Goal: Information Seeking & Learning: Learn about a topic

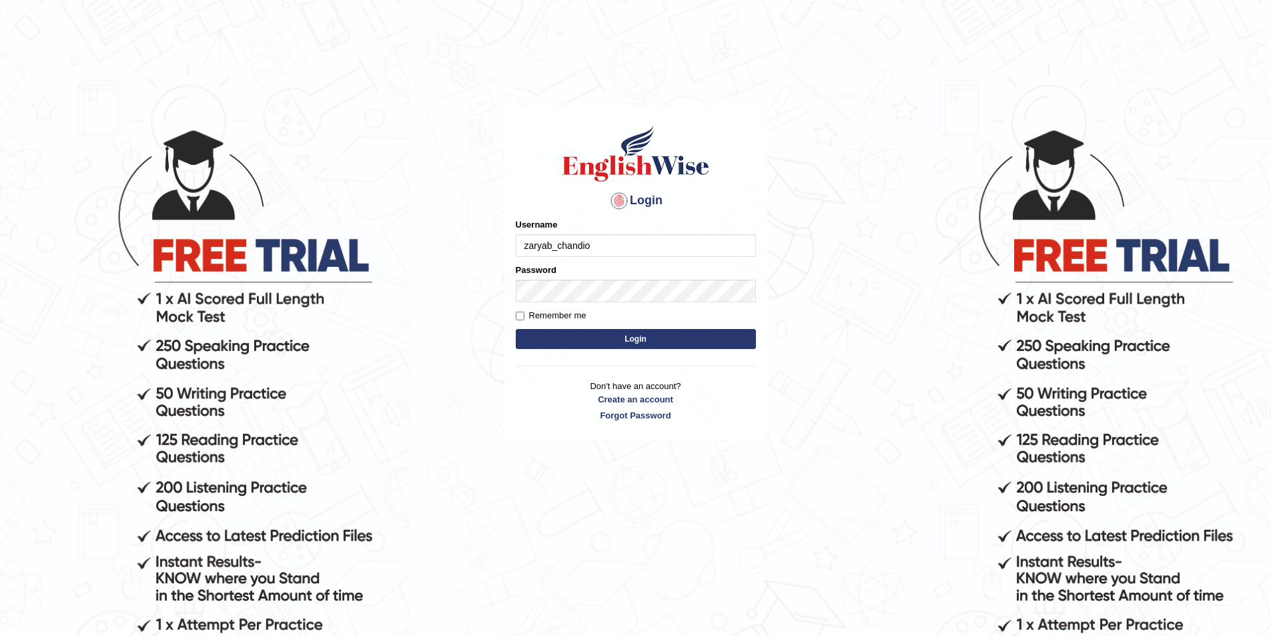
type input "zaryab_chandio"
click at [516, 329] on button "Login" at bounding box center [636, 339] width 240 height 20
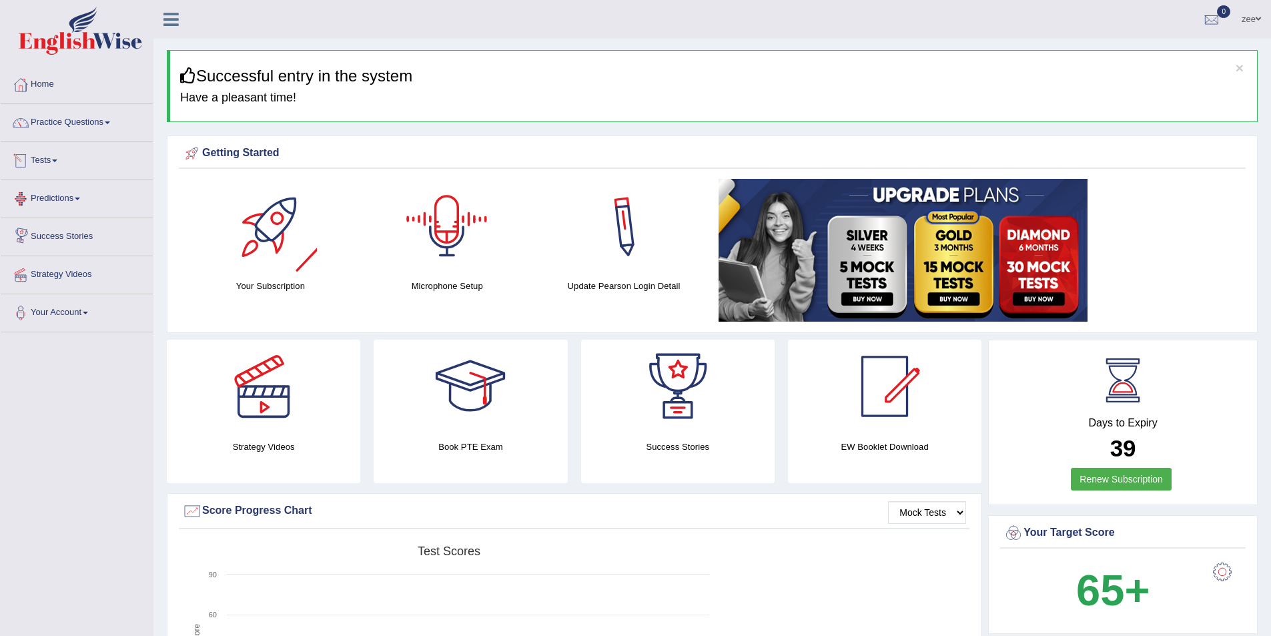
click at [51, 163] on link "Tests" at bounding box center [77, 158] width 152 height 33
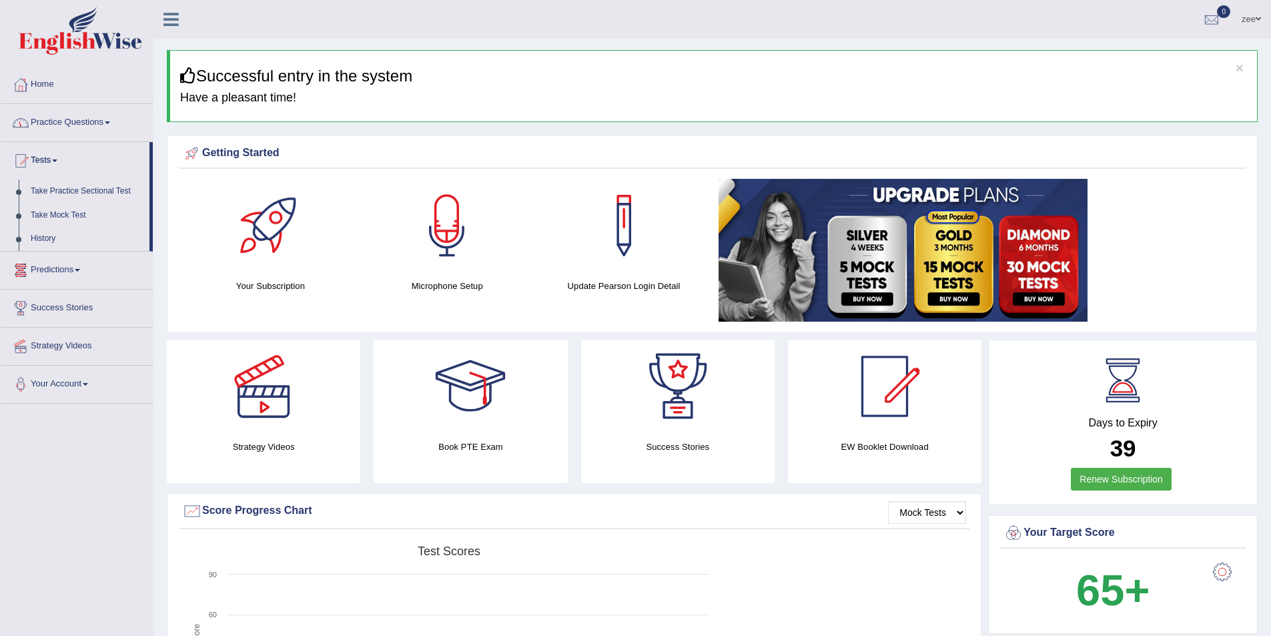
click at [79, 132] on link "Practice Questions" at bounding box center [77, 120] width 152 height 33
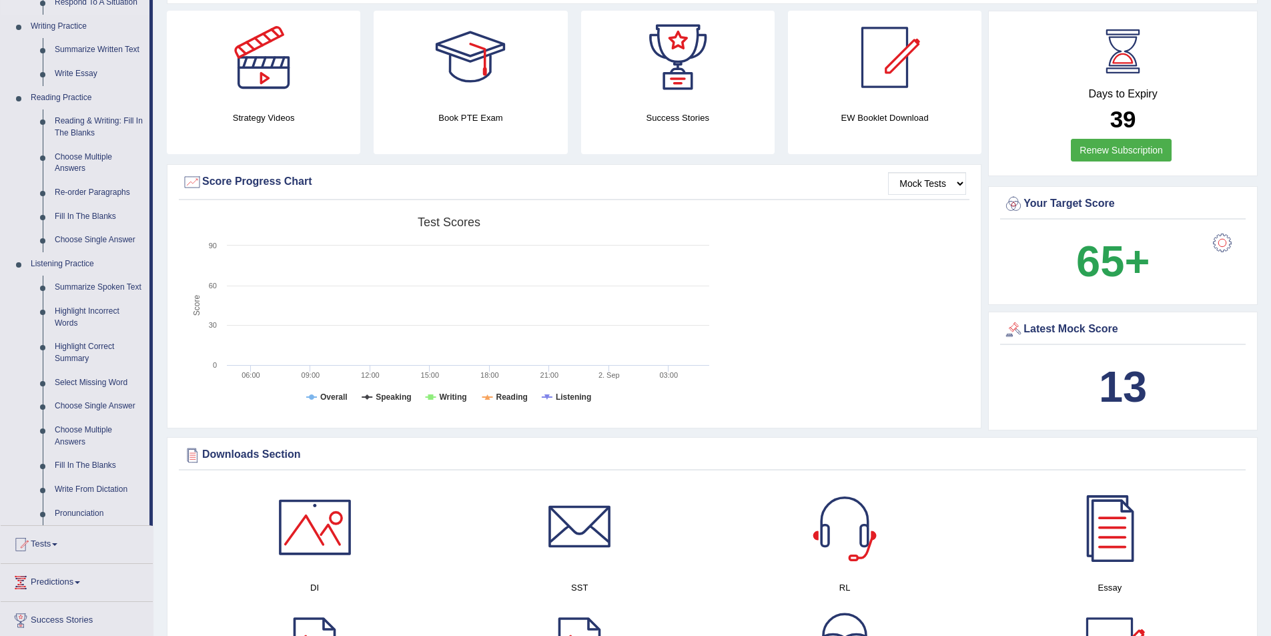
scroll to position [334, 0]
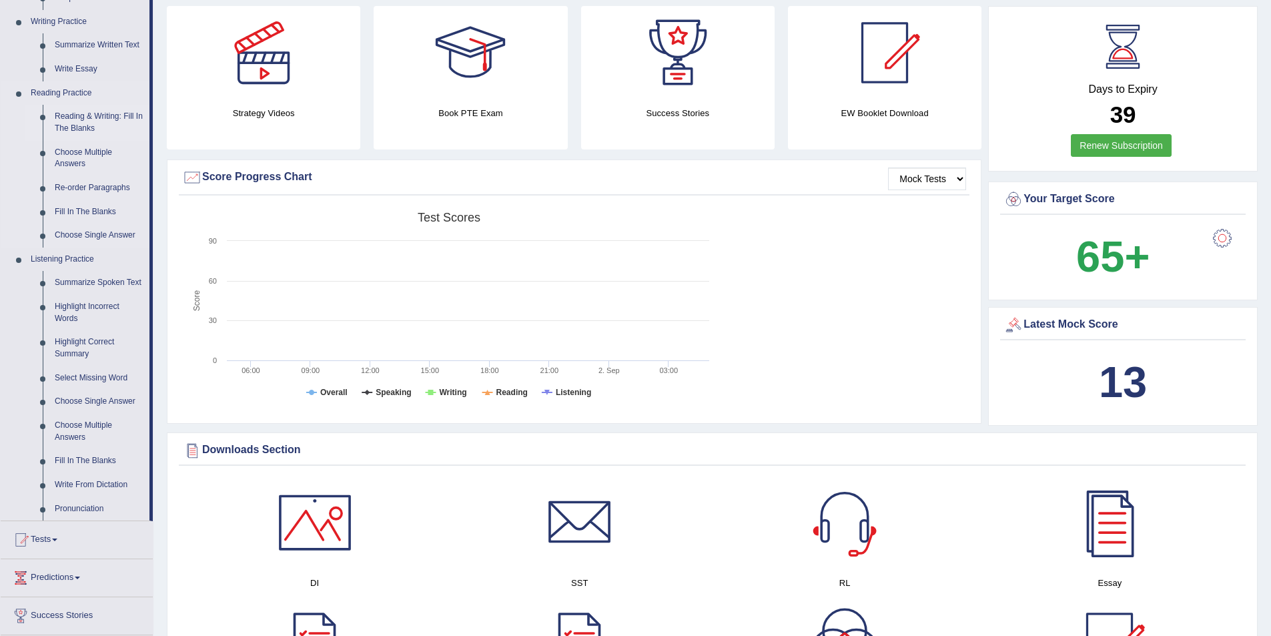
click at [92, 125] on link "Reading & Writing: Fill In The Blanks" at bounding box center [99, 122] width 101 height 35
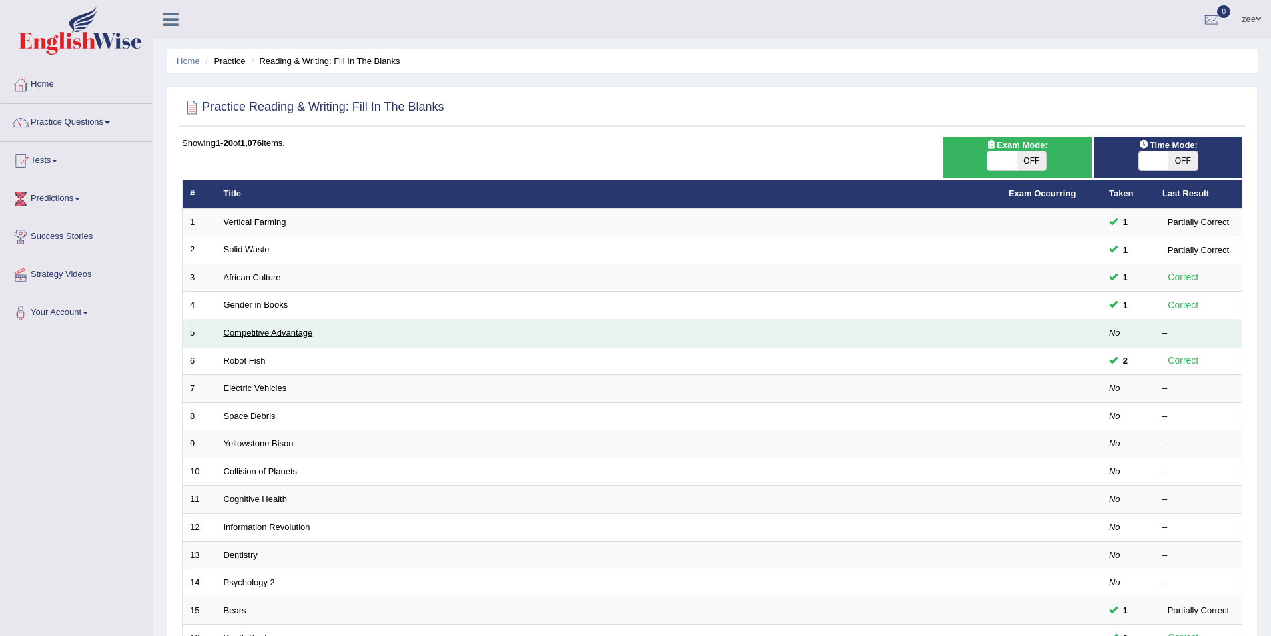
click at [260, 334] on link "Competitive Advantage" at bounding box center [268, 333] width 89 height 10
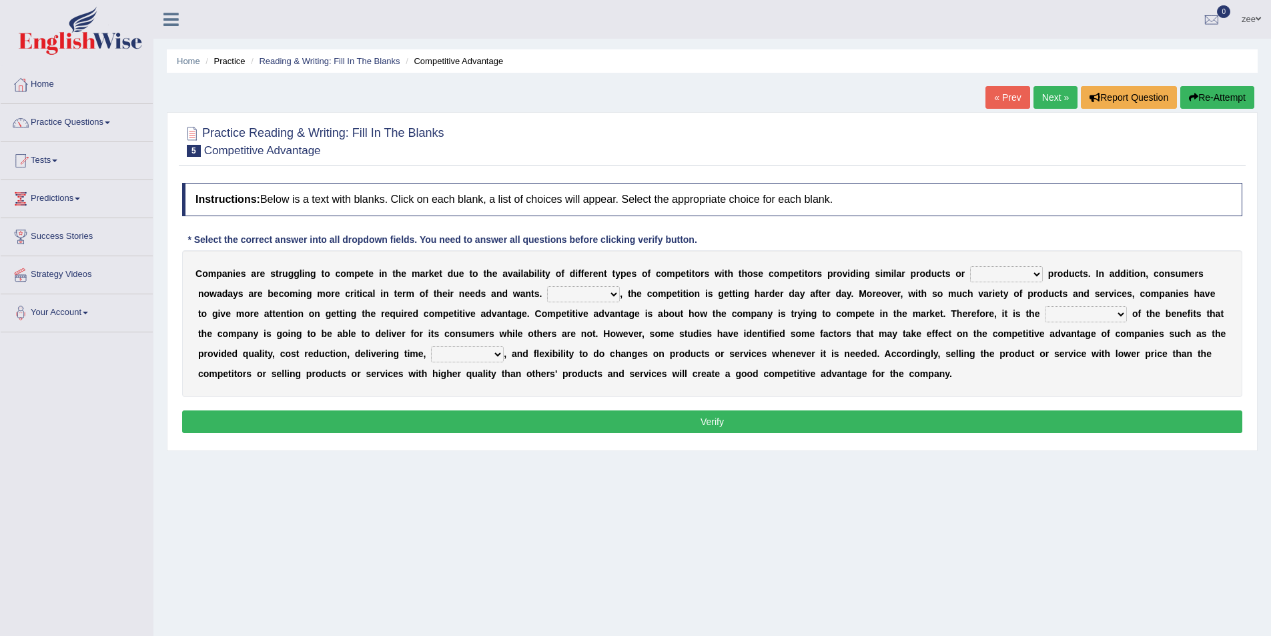
click at [1019, 274] on select "constitution restitution substitution institution" at bounding box center [1006, 274] width 73 height 16
select select "substitution"
click at [970, 266] on select "constitution restitution substitution institution" at bounding box center [1006, 274] width 73 height 16
click at [590, 296] on select "However Instead Additionally Therefore" at bounding box center [583, 294] width 73 height 16
select select "However"
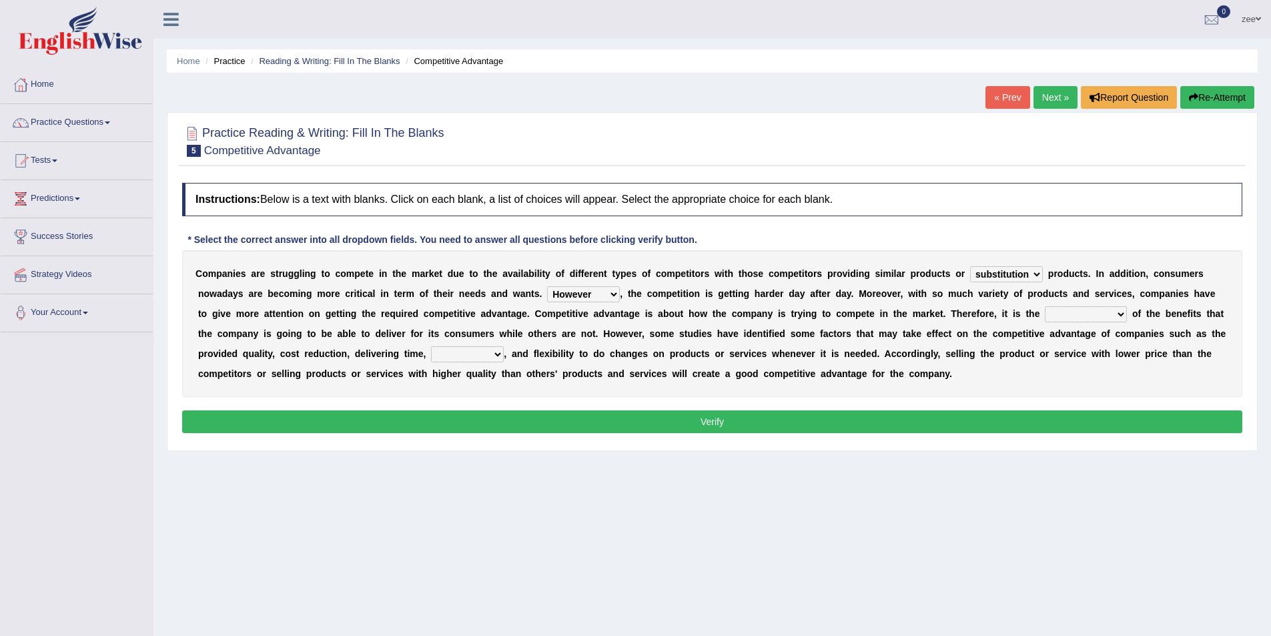
click at [547, 286] on select "However Instead Additionally Therefore" at bounding box center [583, 294] width 73 height 16
click at [1093, 314] on select "dissemination ordination determination incarnation" at bounding box center [1086, 314] width 82 height 16
select select "ordination"
click at [1045, 306] on select "dissemination ordination determination incarnation" at bounding box center [1086, 314] width 82 height 16
click at [486, 352] on select "captivation aggregation deprivation innovation" at bounding box center [467, 354] width 73 height 16
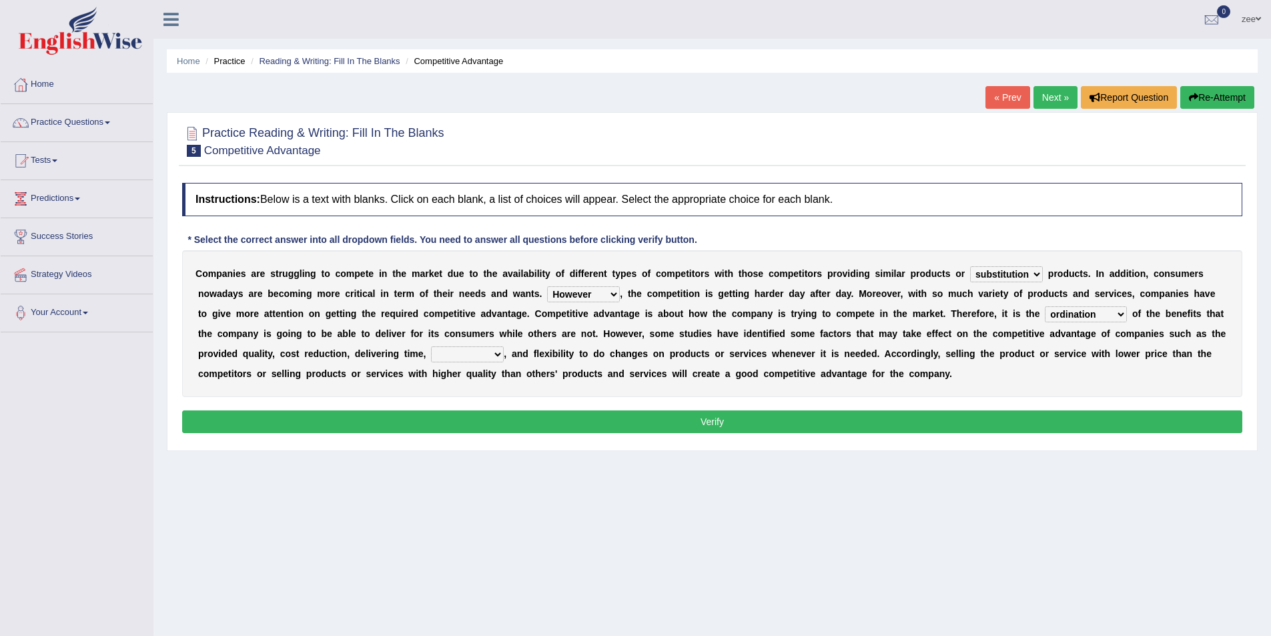
select select "captivation"
click at [431, 346] on select "captivation aggregation deprivation innovation" at bounding box center [467, 354] width 73 height 16
click at [500, 419] on button "Verify" at bounding box center [712, 421] width 1060 height 23
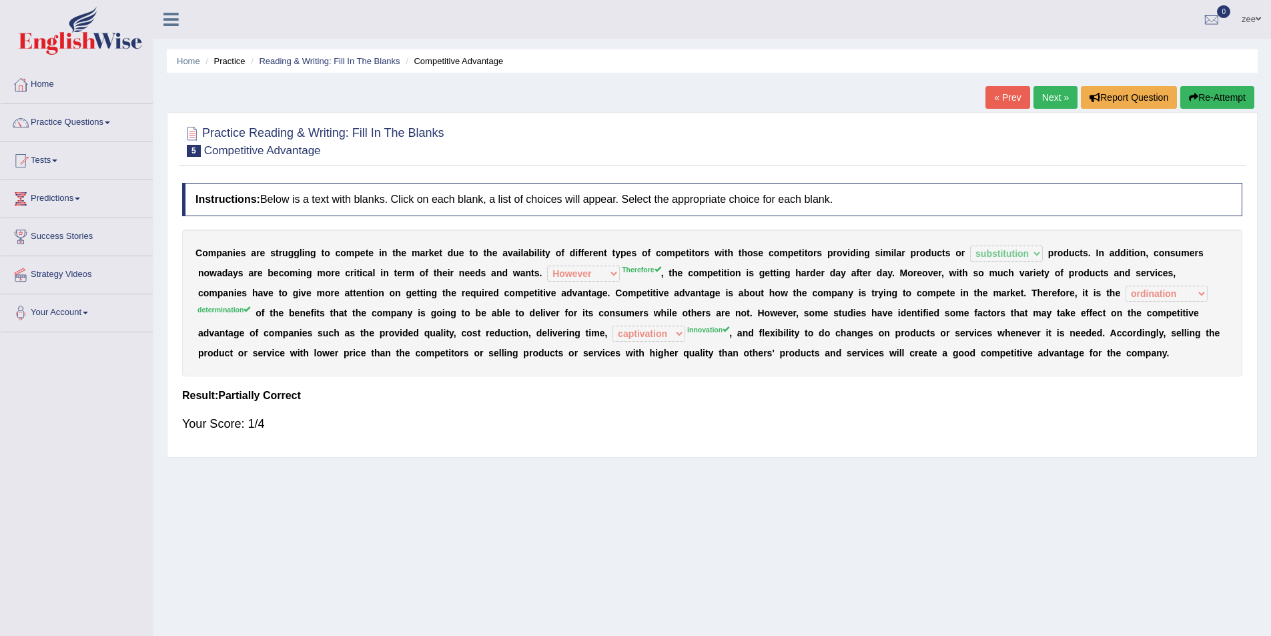
click at [1227, 97] on button "Re-Attempt" at bounding box center [1217, 97] width 74 height 23
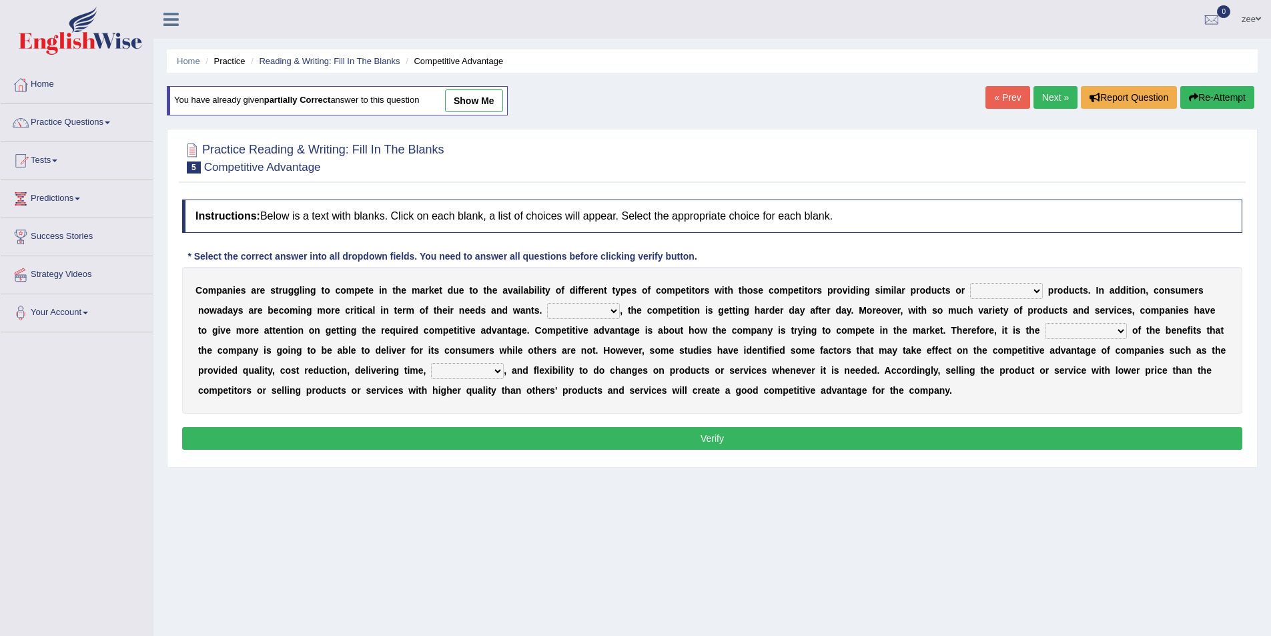
click at [989, 282] on div "C o m p a n i e s a r e s t r u g g l i n g t o c o m p e t e i n t h e m a r k…" at bounding box center [712, 340] width 1060 height 147
drag, startPoint x: 990, startPoint y: 288, endPoint x: 991, endPoint y: 298, distance: 10.0
click at [990, 288] on select "constitution restitution substitution institution" at bounding box center [1006, 291] width 73 height 16
select select "substitution"
click at [970, 283] on select "constitution restitution substitution institution" at bounding box center [1006, 291] width 73 height 16
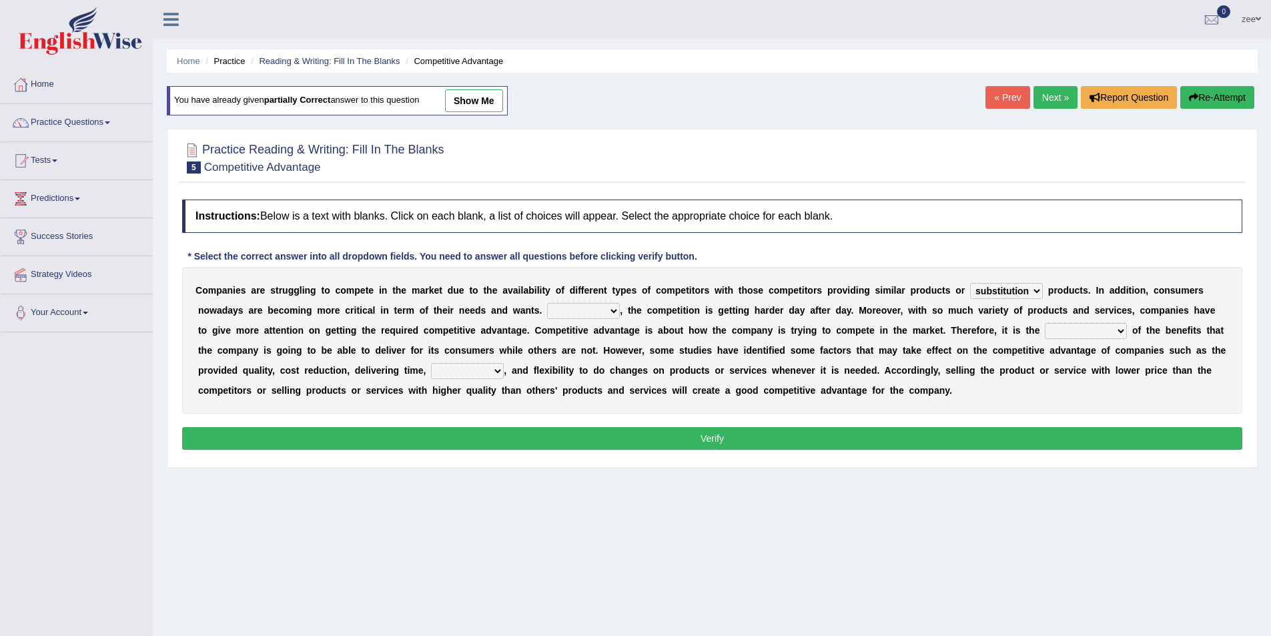
click at [596, 302] on div "C o m p a n i e s a r e s t r u g g l i n g t o c o m p e t e i n t h e m a r k…" at bounding box center [712, 340] width 1060 height 147
click at [596, 306] on div "C o m p a n i e s a r e s t r u g g l i n g t o c o m p e t e i n t h e m a r k…" at bounding box center [712, 340] width 1060 height 147
click at [588, 321] on div "C o m p a n i e s a r e s t r u g g l i n g t o c o m p e t e i n t h e m a r k…" at bounding box center [712, 340] width 1060 height 147
click at [593, 320] on div "C o m p a n i e s a r e s t r u g g l i n g t o c o m p e t e i n t h e m a r k…" at bounding box center [712, 340] width 1060 height 147
click at [609, 311] on select "However Instead Additionally Therefore" at bounding box center [583, 311] width 73 height 16
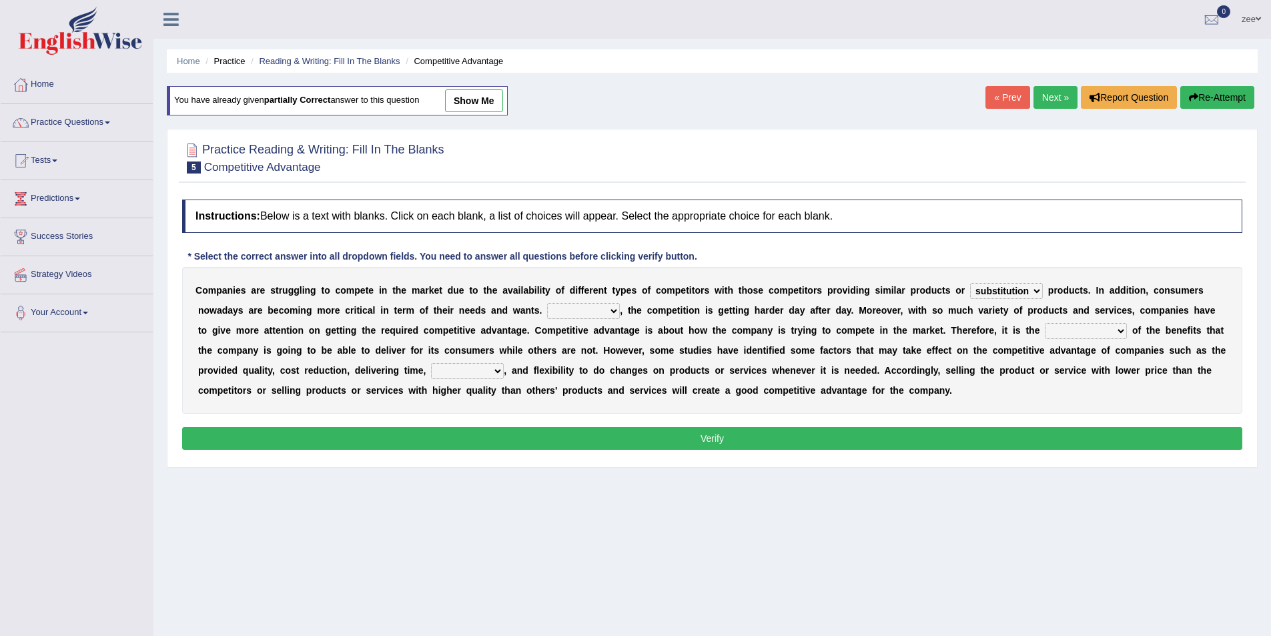
select select "Therefore"
click at [547, 303] on select "However Instead Additionally Therefore" at bounding box center [583, 311] width 73 height 16
click at [1102, 330] on select "dissemination ordination determination incarnation" at bounding box center [1086, 331] width 82 height 16
select select "determination"
click at [1045, 323] on select "dissemination ordination determination incarnation" at bounding box center [1086, 331] width 82 height 16
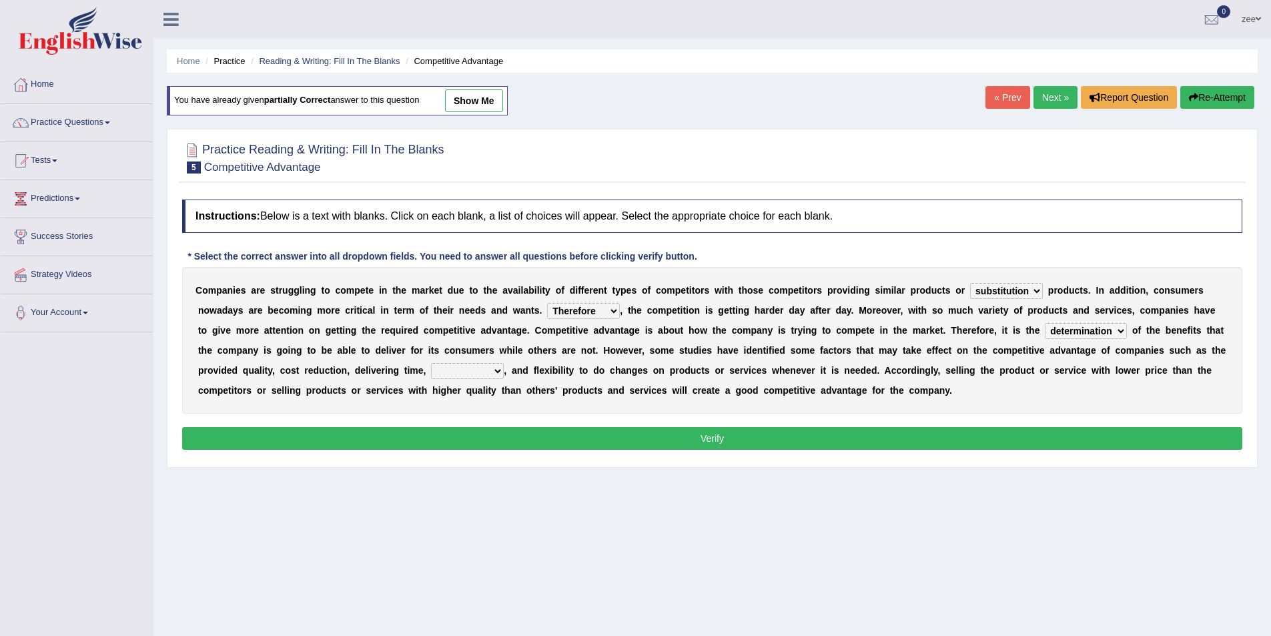
click at [470, 370] on select "captivation aggregation deprivation innovation" at bounding box center [467, 371] width 73 height 16
select select "innovation"
click at [431, 363] on select "captivation aggregation deprivation innovation" at bounding box center [467, 371] width 73 height 16
click at [487, 448] on button "Verify" at bounding box center [712, 438] width 1060 height 23
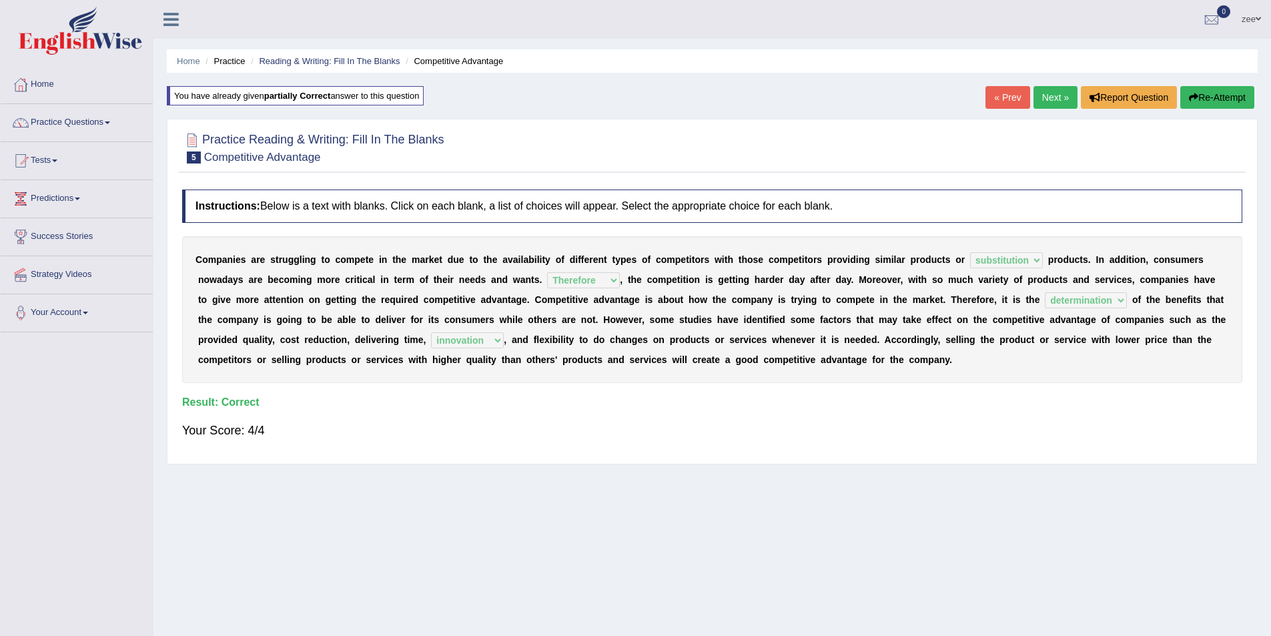
click at [1044, 90] on link "Next »" at bounding box center [1055, 97] width 44 height 23
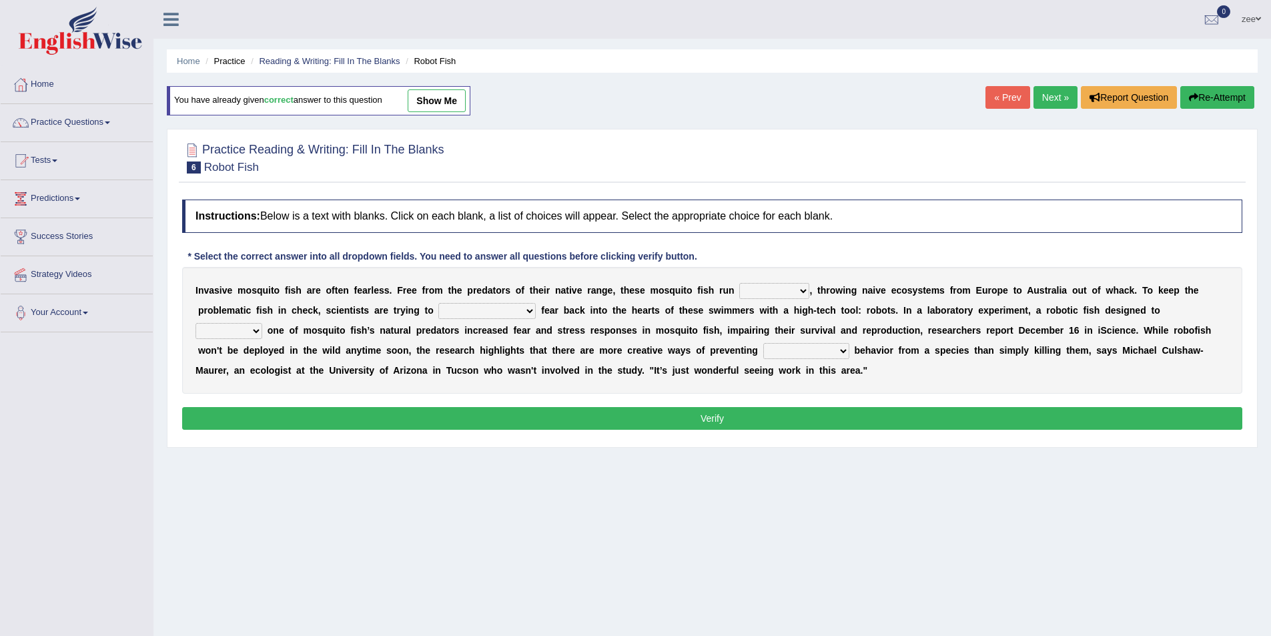
click at [811, 285] on b "," at bounding box center [810, 290] width 3 height 11
click at [796, 288] on select "occupant flippant rampant concordant" at bounding box center [774, 291] width 70 height 16
select select "rampant"
click at [739, 283] on select "occupant flippant rampant concordant" at bounding box center [774, 291] width 70 height 16
click at [474, 314] on select "accept spike strike [PERSON_NAME]" at bounding box center [486, 311] width 97 height 16
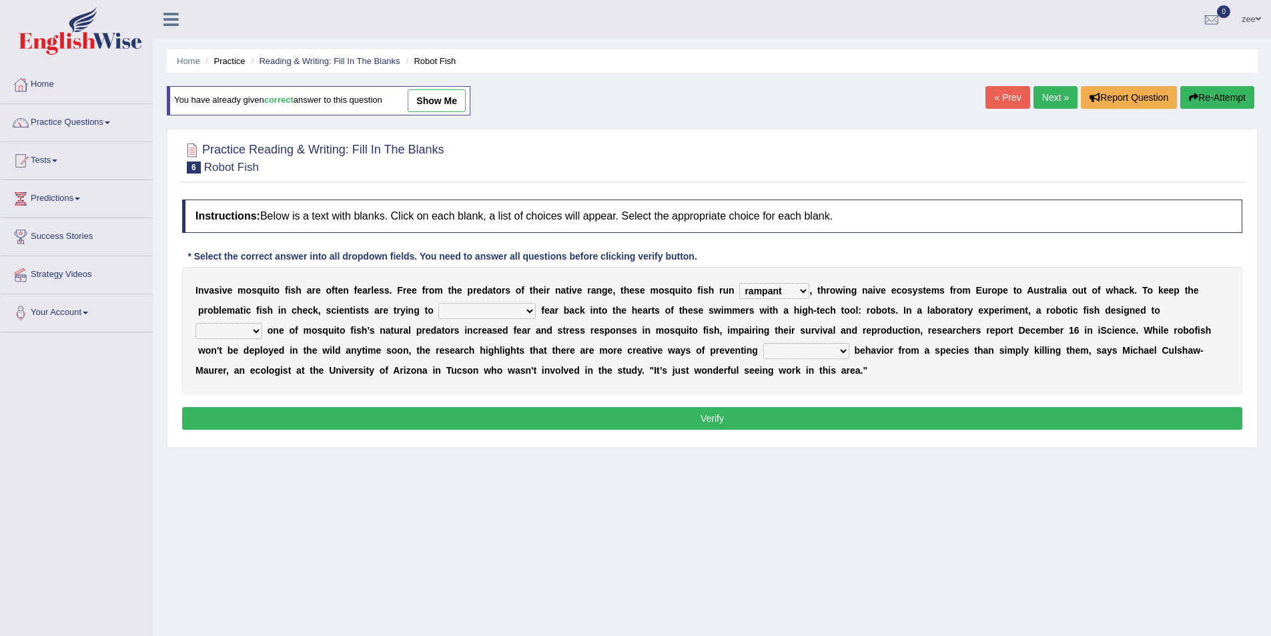
select select "strike"
click at [438, 303] on select "accept spike strike [PERSON_NAME]" at bounding box center [486, 311] width 97 height 16
click at [262, 323] on select "bequest mimic battle conquest" at bounding box center [228, 331] width 67 height 16
select select "mimic"
click at [262, 323] on select "bequest mimic battle conquest" at bounding box center [228, 331] width 67 height 16
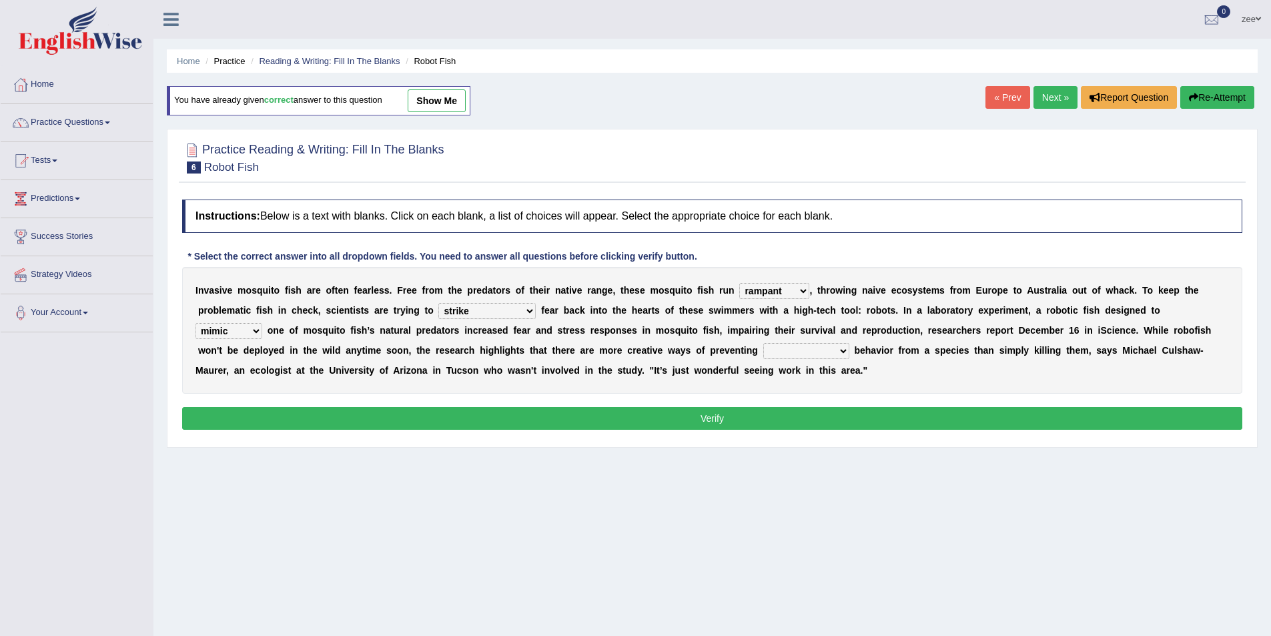
click at [763, 359] on select "unprivileged unprecedented uncharted unwanted" at bounding box center [806, 351] width 86 height 16
select select "unwanted"
click at [763, 343] on select "unprivileged unprecedented uncharted unwanted" at bounding box center [806, 351] width 86 height 16
click at [721, 419] on button "Verify" at bounding box center [712, 418] width 1060 height 23
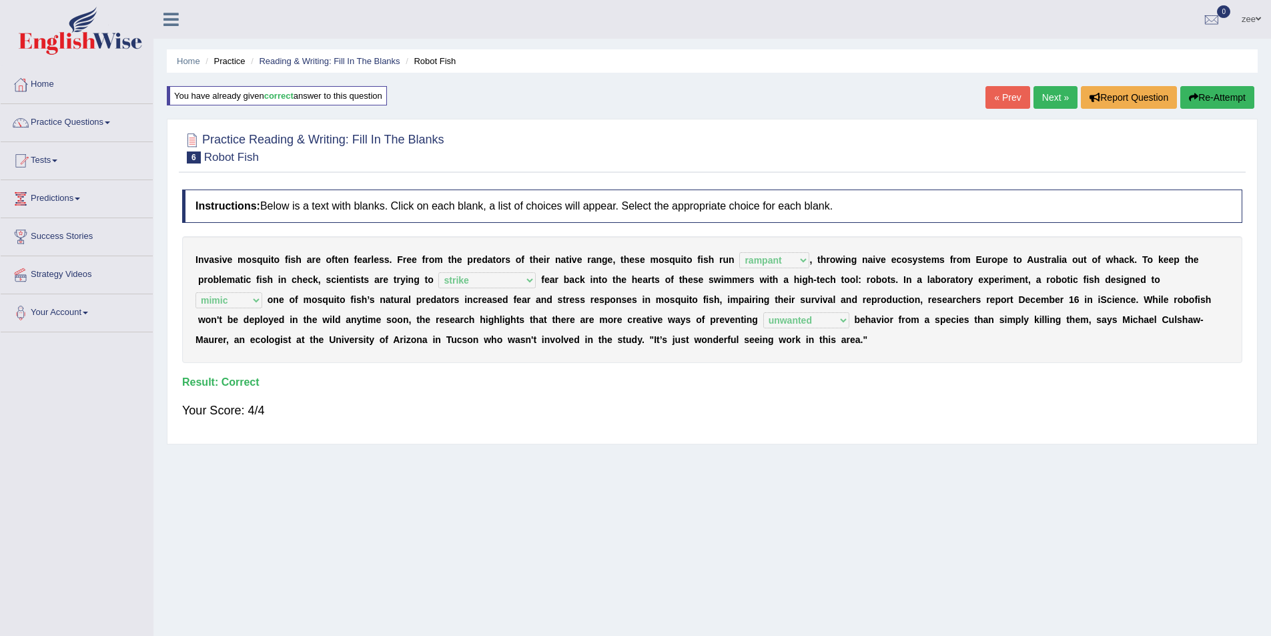
click at [1055, 101] on link "Next »" at bounding box center [1055, 97] width 44 height 23
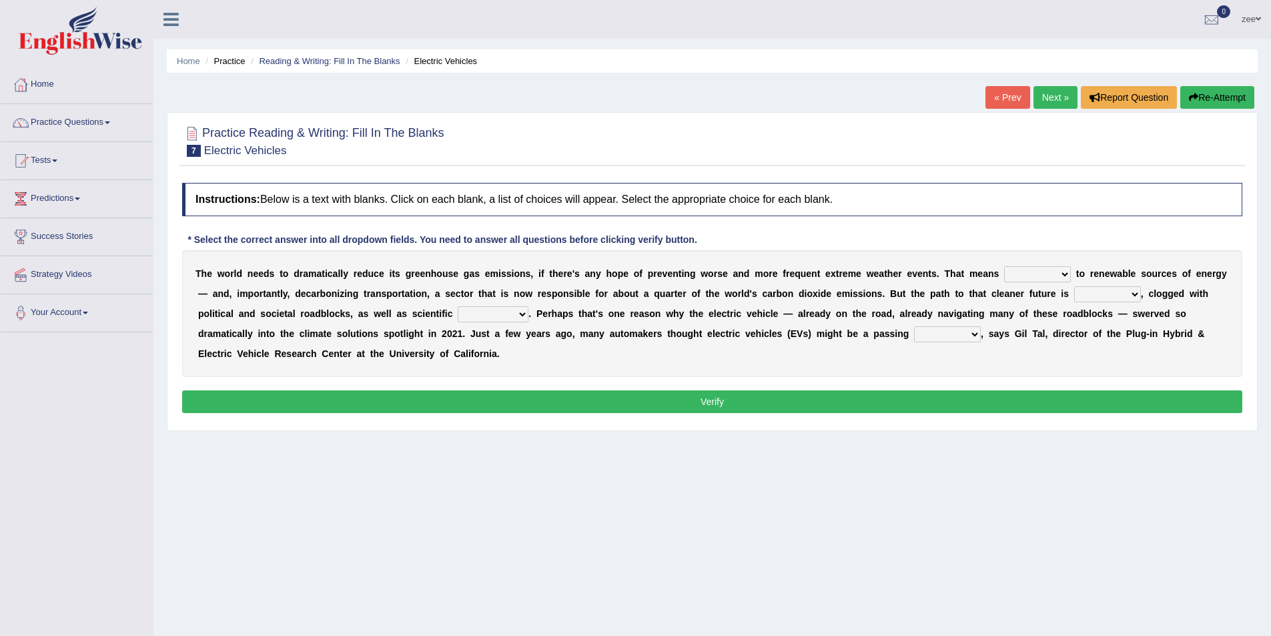
click at [1031, 271] on select "grafting drafting crafting shifting" at bounding box center [1037, 274] width 67 height 16
select select "shifting"
click at [1004, 266] on select "grafting drafting crafting shifting" at bounding box center [1037, 274] width 67 height 16
click at [1102, 295] on select "daunting daunted daunt dauntless" at bounding box center [1107, 294] width 67 height 16
select select "daunted"
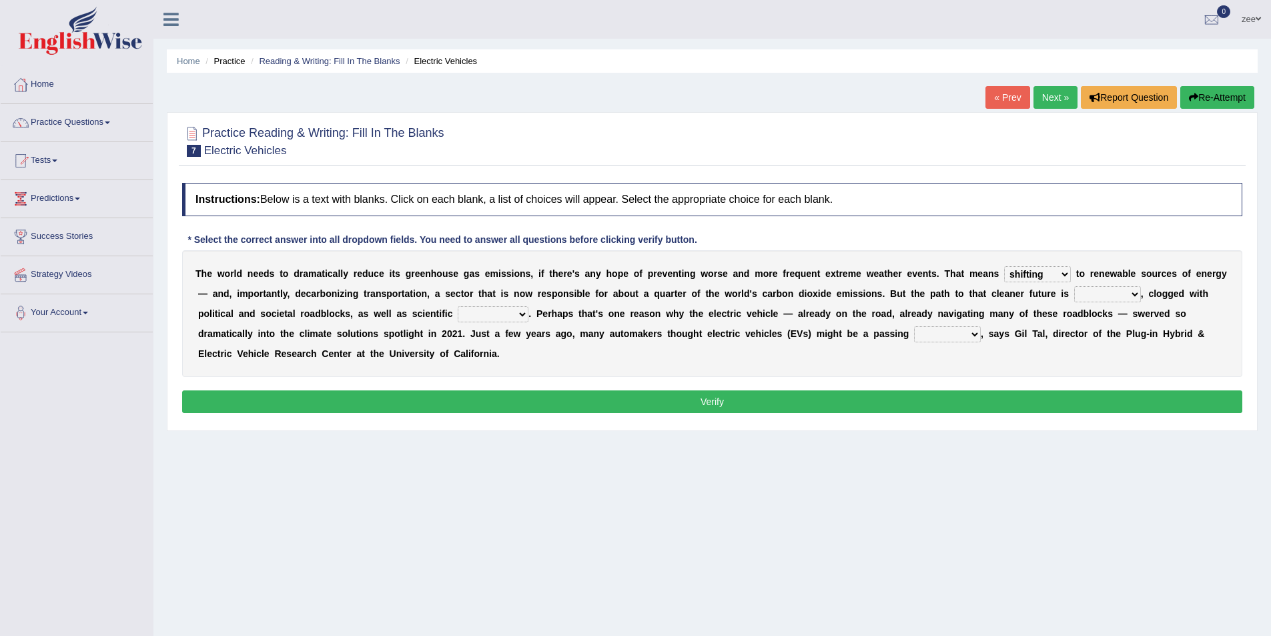
click at [1074, 286] on select "daunting daunted daunt dauntless" at bounding box center [1107, 294] width 67 height 16
click at [506, 312] on select "spectacles obstacles tentacles receptacles" at bounding box center [493, 314] width 71 height 16
select select "obstacles"
click at [458, 306] on select "spectacles obstacles tentacles receptacles" at bounding box center [493, 314] width 71 height 16
click at [953, 334] on select "fad gad tad lad" at bounding box center [947, 334] width 67 height 16
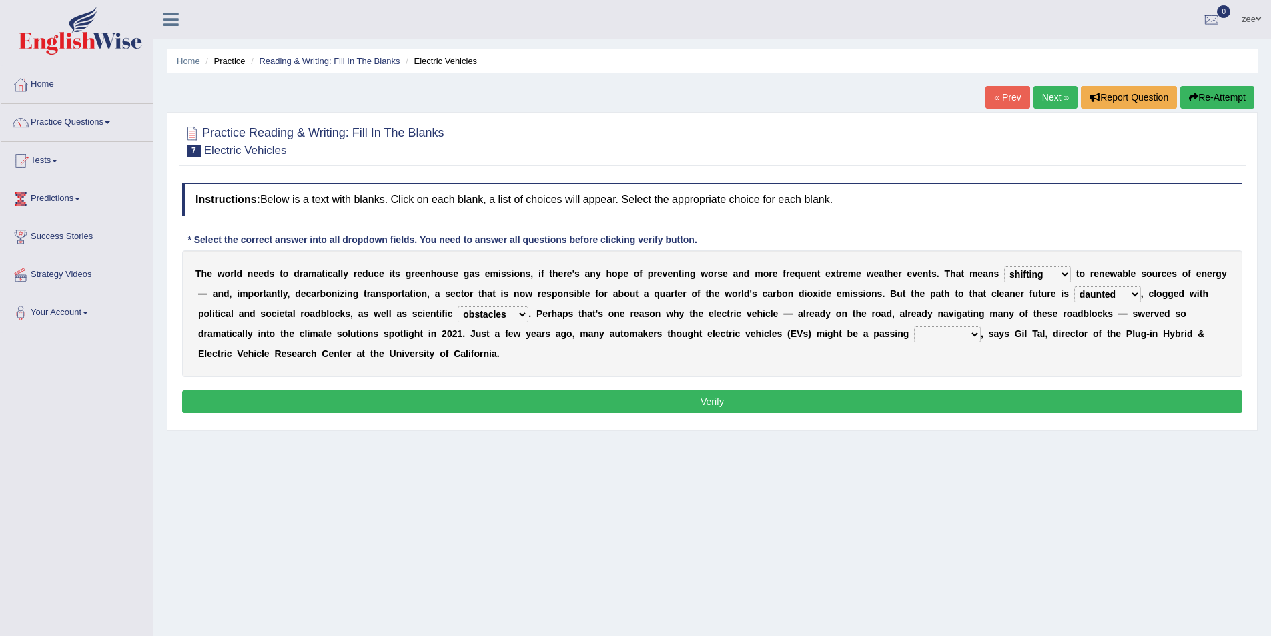
select select "fad"
click at [914, 326] on select "fad gad tad lad" at bounding box center [947, 334] width 67 height 16
click at [972, 397] on button "Verify" at bounding box center [712, 401] width 1060 height 23
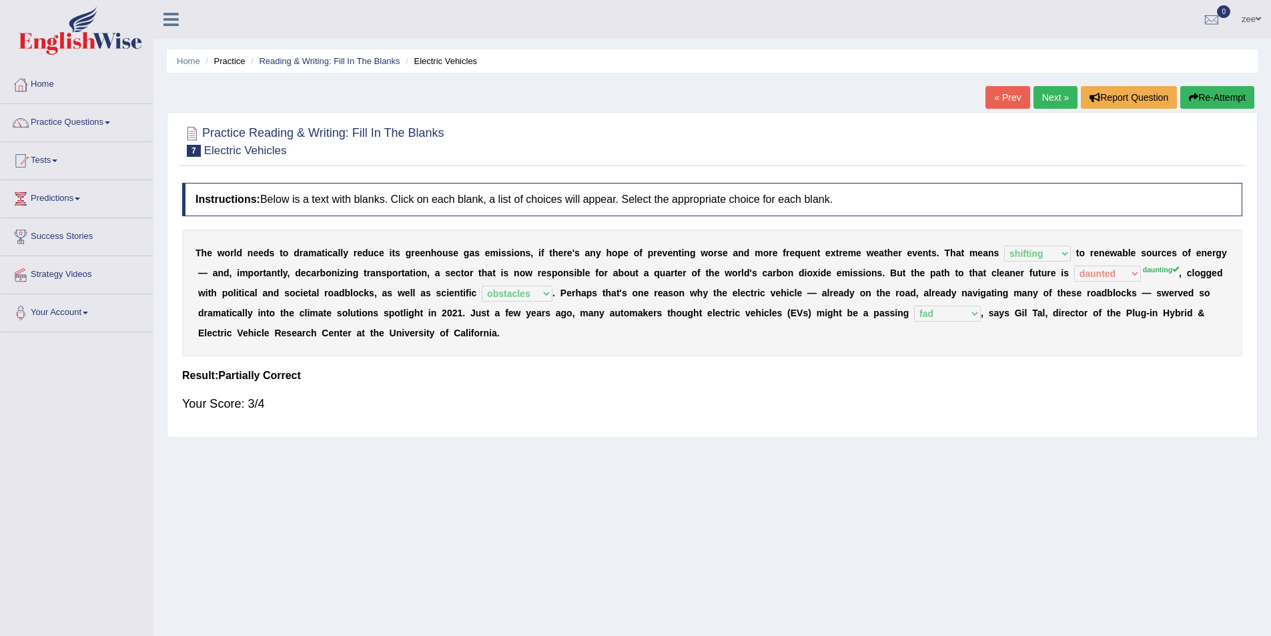
click at [1044, 105] on link "Next »" at bounding box center [1055, 97] width 44 height 23
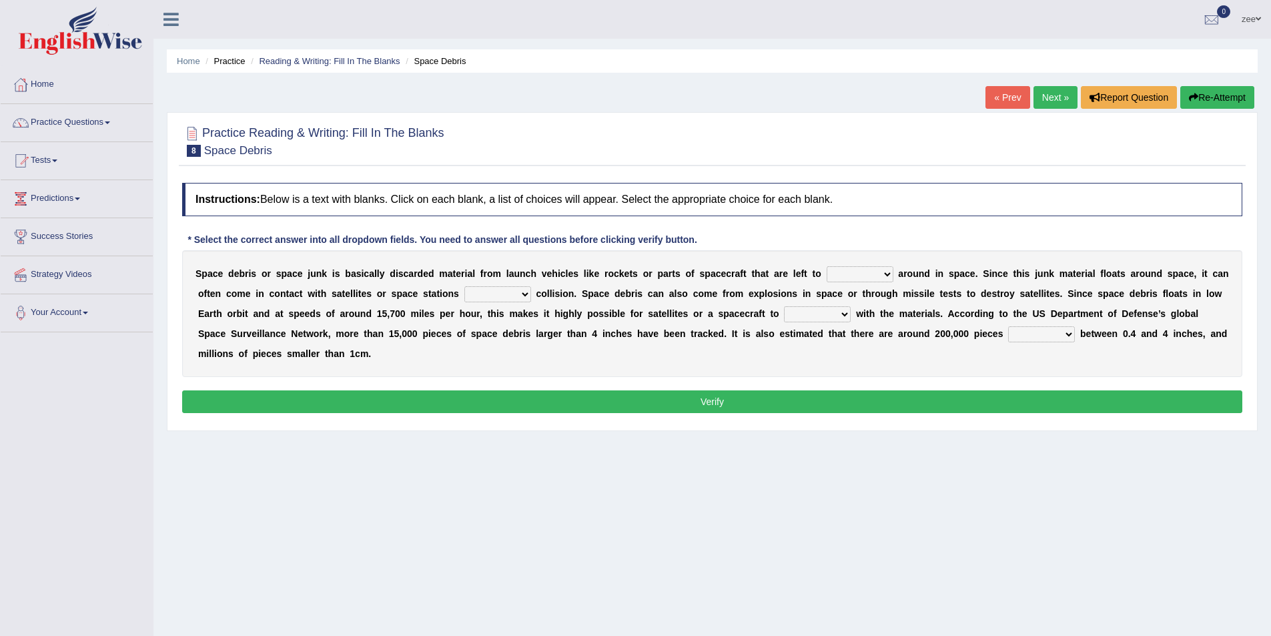
click at [873, 276] on select "twist center roam loll" at bounding box center [860, 274] width 67 height 16
select select "roam"
click at [827, 266] on select "twist center roam loll" at bounding box center [860, 274] width 67 height 16
click at [861, 279] on select "twist center roam loll" at bounding box center [860, 274] width 67 height 16
click at [827, 266] on select "twist center roam loll" at bounding box center [860, 274] width 67 height 16
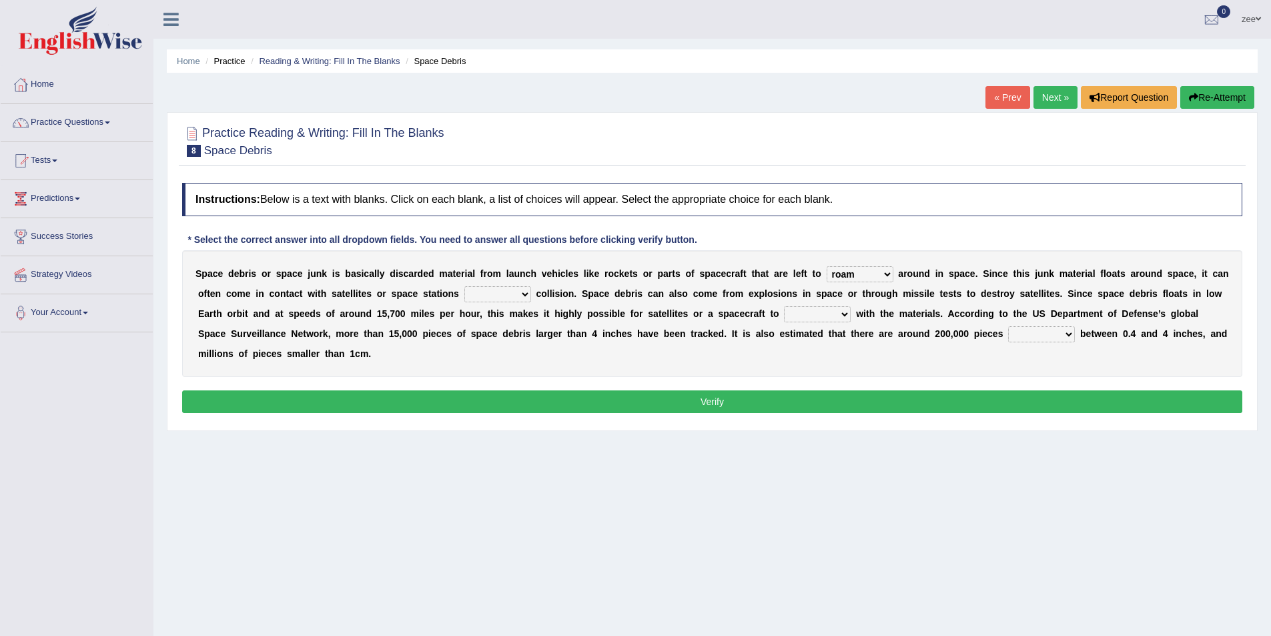
click at [519, 296] on select "risks risk risked risking" at bounding box center [497, 294] width 67 height 16
select select "risk"
click at [464, 286] on select "risks risk risked risking" at bounding box center [497, 294] width 67 height 16
click at [827, 317] on select "collect collate collide collocate" at bounding box center [817, 314] width 67 height 16
select select "collide"
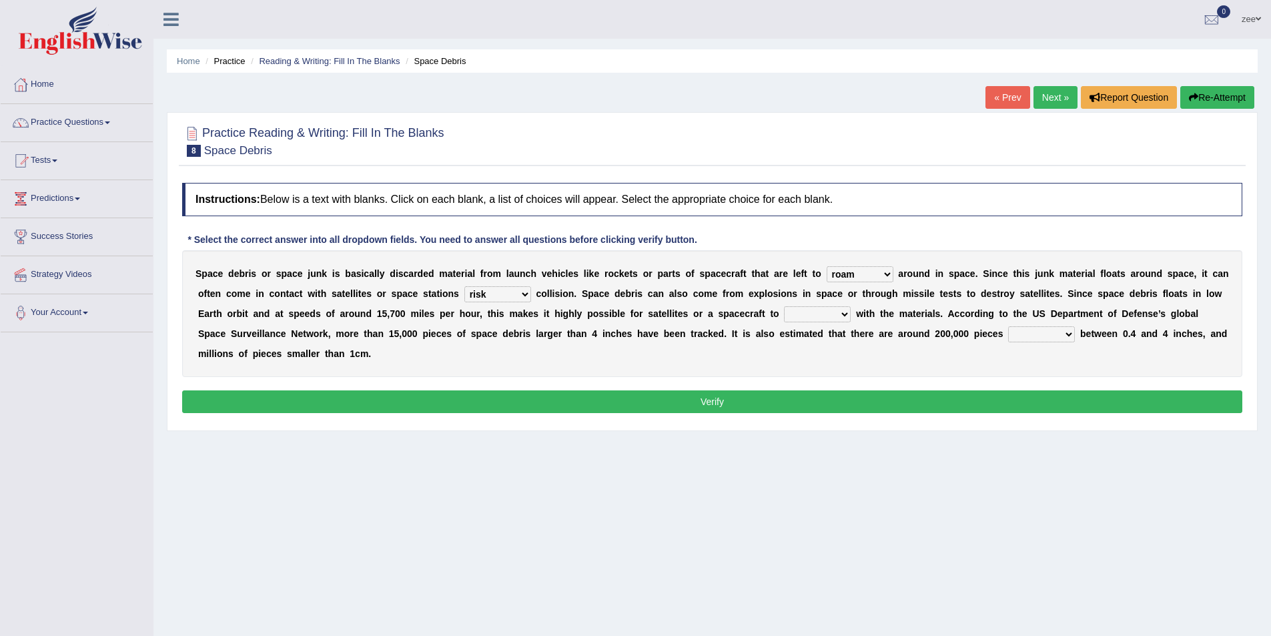
click at [784, 306] on select "collect collate collide collocate" at bounding box center [817, 314] width 67 height 16
click at [1081, 334] on b "b" at bounding box center [1083, 333] width 6 height 11
click at [1069, 334] on select "sized sizing size sizes" at bounding box center [1041, 334] width 67 height 16
select select "sized"
click at [1008, 326] on select "sized sizing size sizes" at bounding box center [1041, 334] width 67 height 16
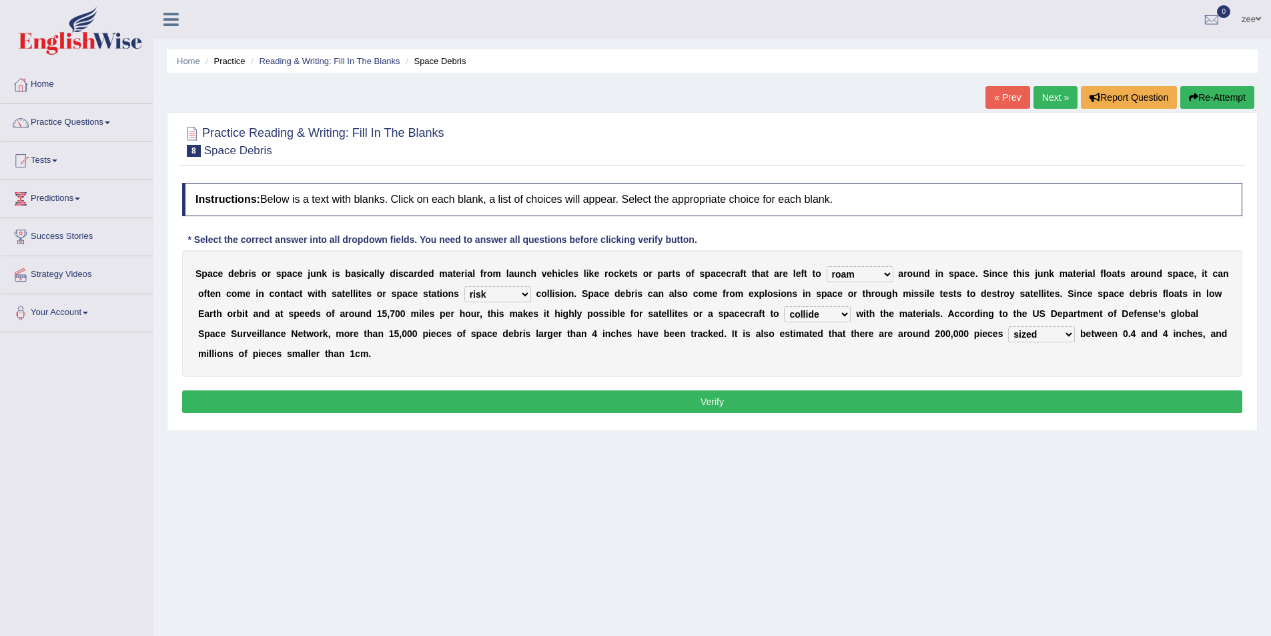
click at [1045, 411] on button "Verify" at bounding box center [712, 401] width 1060 height 23
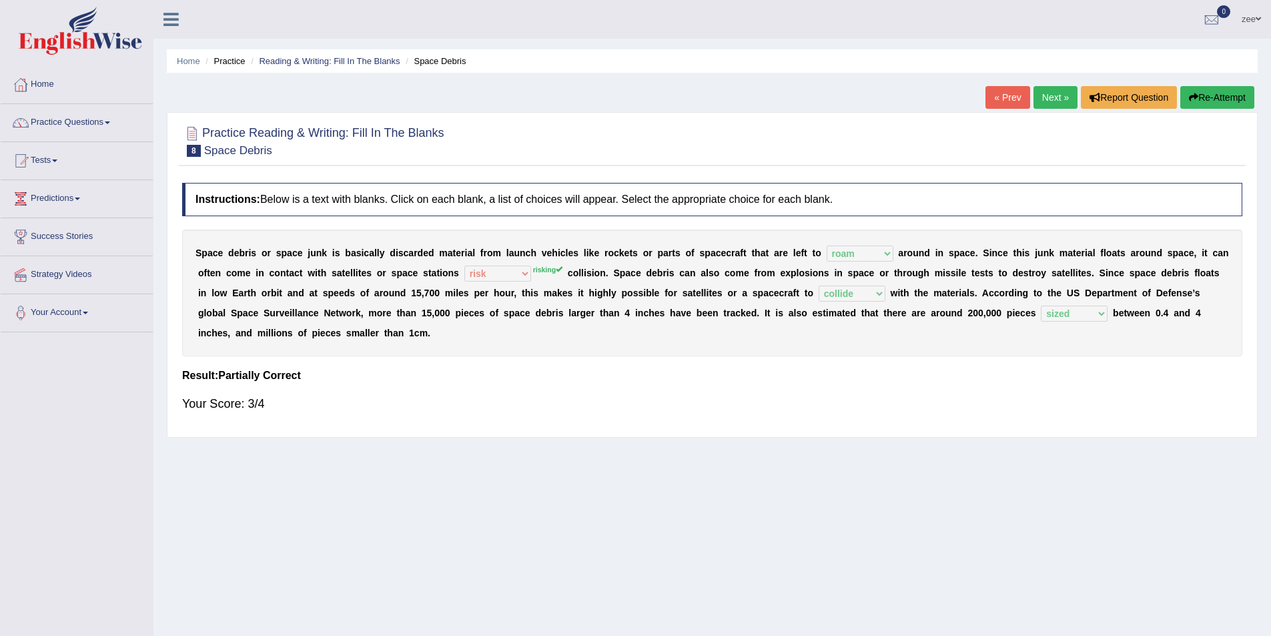
click at [1062, 100] on link "Next »" at bounding box center [1055, 97] width 44 height 23
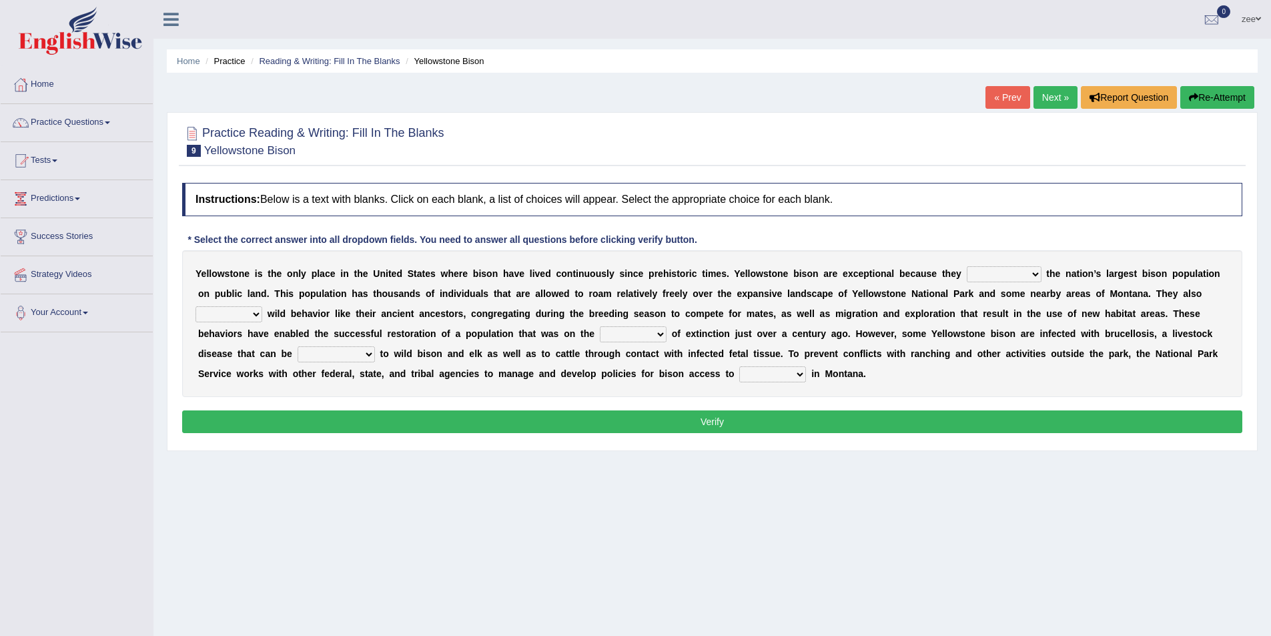
click at [1029, 274] on select "congregate comprise consist compromise" at bounding box center [1004, 274] width 75 height 16
select select "consist"
click at [967, 266] on select "congregate comprise consist compromise" at bounding box center [1004, 274] width 75 height 16
click at [228, 312] on select "exhibit disregard resist encourage" at bounding box center [228, 314] width 67 height 16
select select "exhibit"
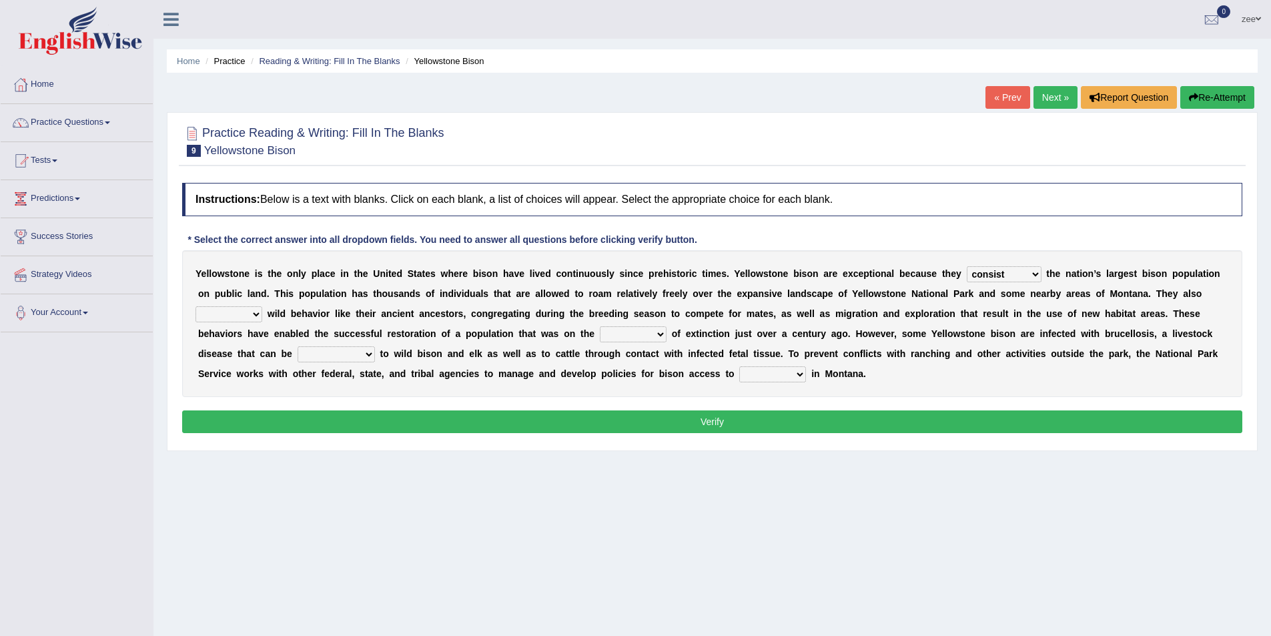
click at [195, 306] on select "exhibit disregard resist encourage" at bounding box center [228, 314] width 67 height 16
click at [644, 329] on select "brine brink danger brindle" at bounding box center [633, 334] width 67 height 16
select select "danger"
click at [600, 326] on select "brine brink danger brindle" at bounding box center [633, 334] width 67 height 16
click at [353, 352] on select "transplanted transported transgressed transmitted" at bounding box center [336, 354] width 77 height 16
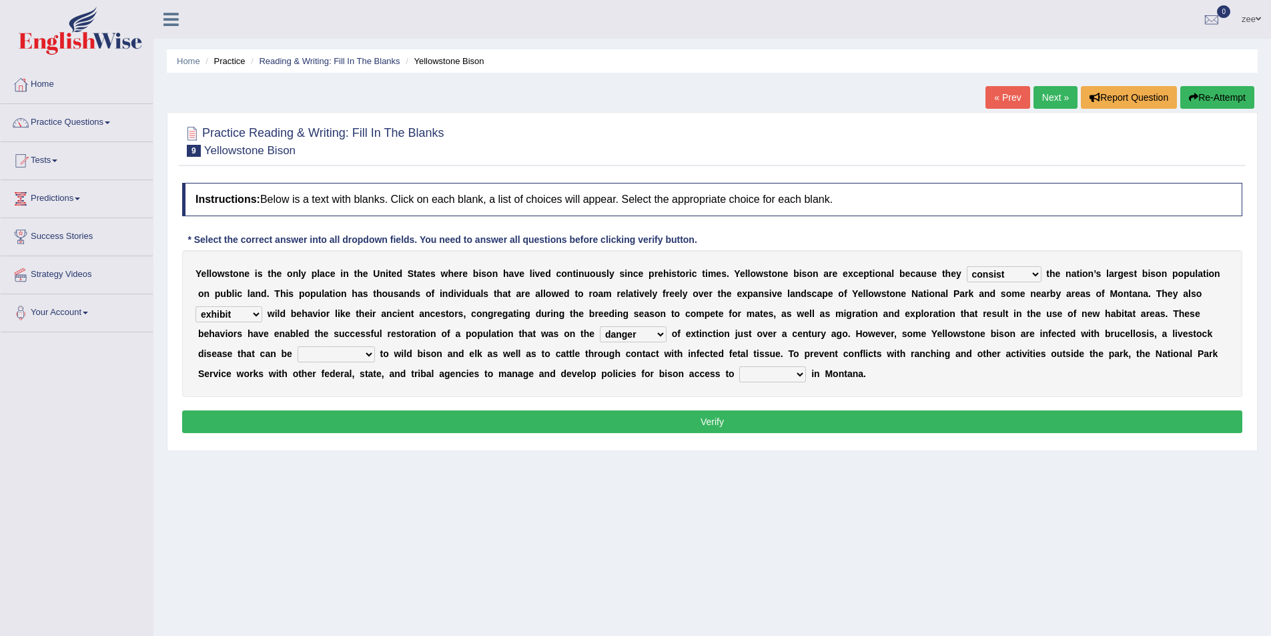
select select "transmitted"
click at [298, 346] on select "transplanted transported transgressed transmitted" at bounding box center [336, 354] width 77 height 16
click at [792, 376] on select "habitat habitat habitant food" at bounding box center [772, 374] width 67 height 16
select select "habitat"
click at [739, 366] on select "habitat habitat habitant food" at bounding box center [772, 374] width 67 height 16
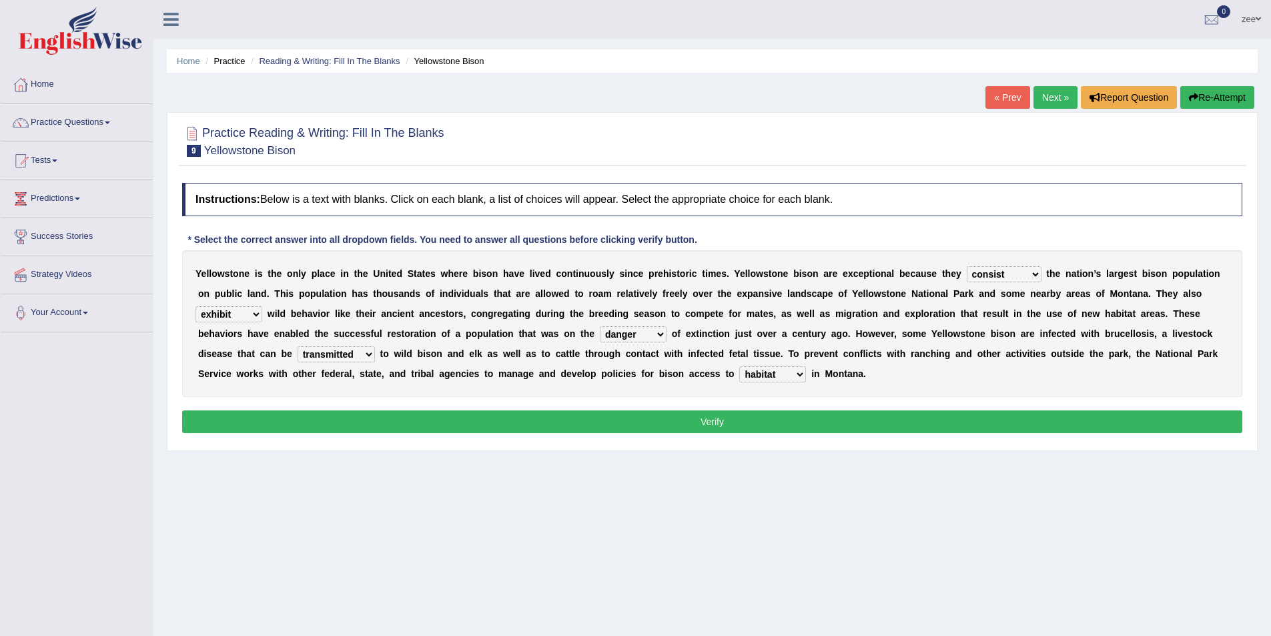
click at [786, 424] on button "Verify" at bounding box center [712, 421] width 1060 height 23
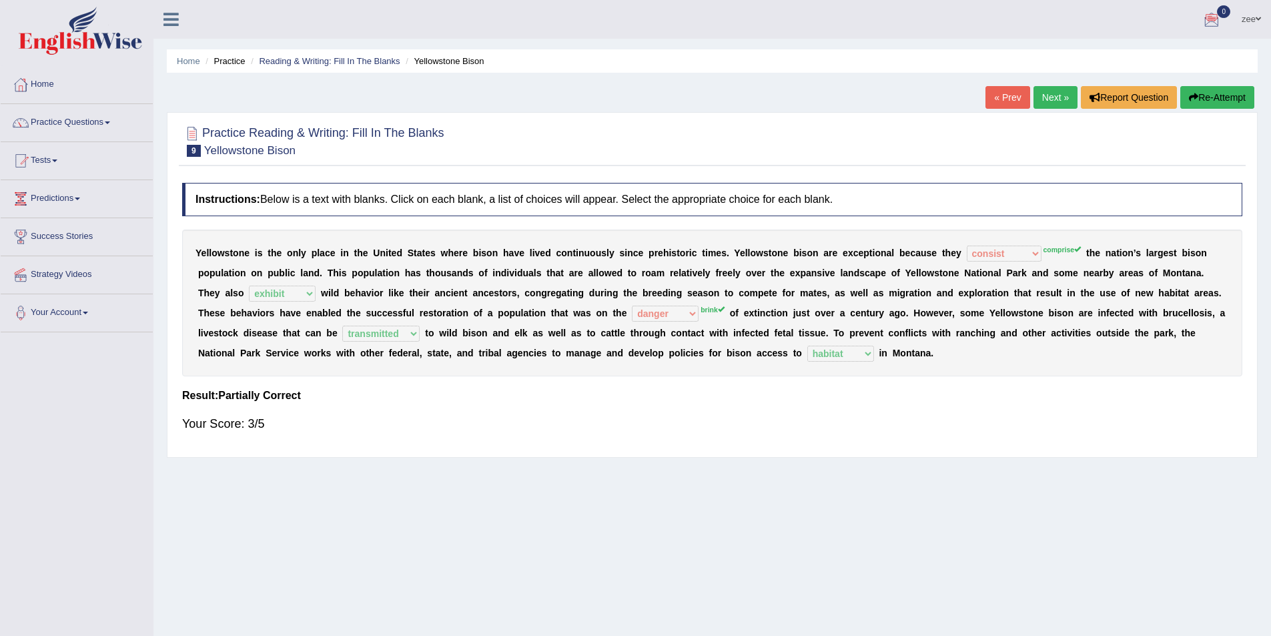
click at [1248, 89] on button "Re-Attempt" at bounding box center [1217, 97] width 74 height 23
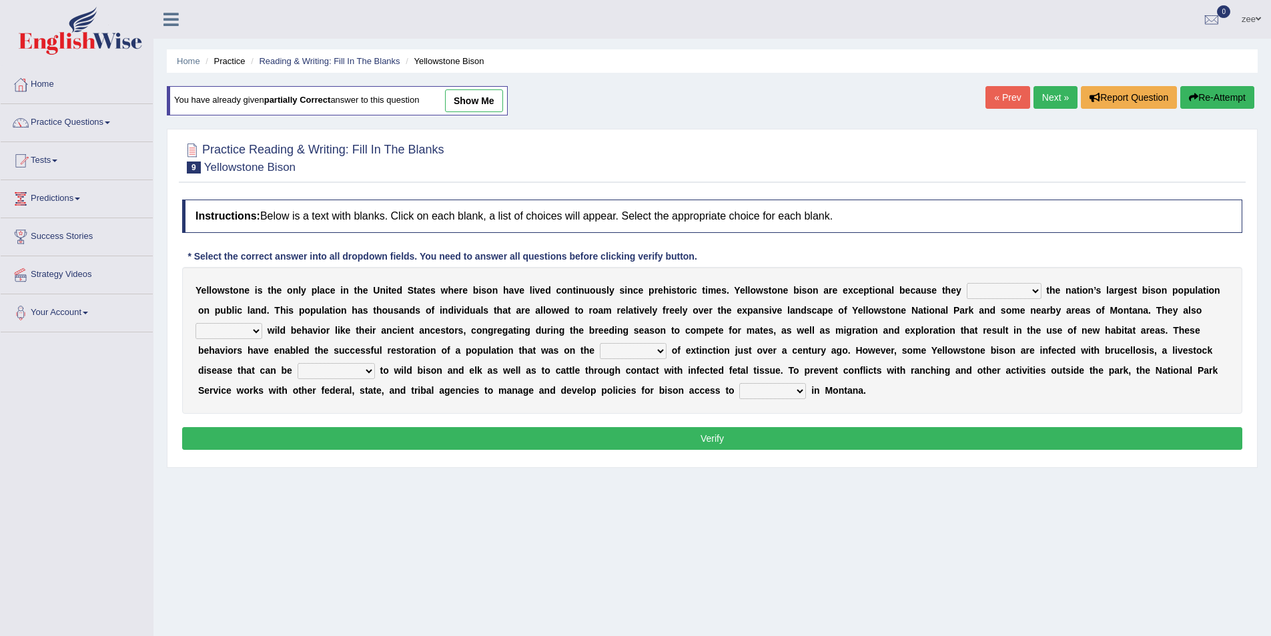
click at [996, 294] on select "congregate comprise consist compromise" at bounding box center [1004, 291] width 75 height 16
select select "compromise"
click at [967, 283] on select "congregate comprise consist compromise" at bounding box center [1004, 291] width 75 height 16
click at [653, 352] on select "brine brink danger brindle" at bounding box center [633, 351] width 67 height 16
select select "brink"
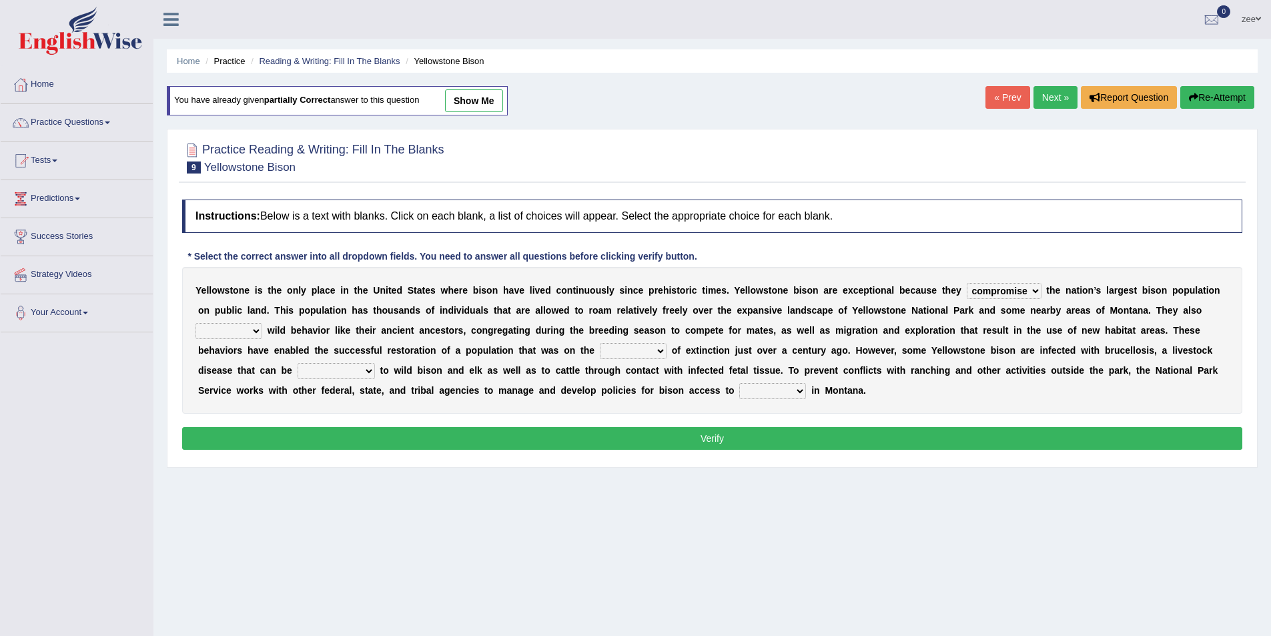
click at [600, 343] on select "brine brink danger brindle" at bounding box center [633, 351] width 67 height 16
click at [239, 333] on select "exhibit disregard resist encourage" at bounding box center [228, 331] width 67 height 16
select select "exhibit"
click at [195, 323] on select "exhibit disregard resist encourage" at bounding box center [228, 331] width 67 height 16
click at [359, 364] on select "transplanted transported transgressed transmitted" at bounding box center [336, 371] width 77 height 16
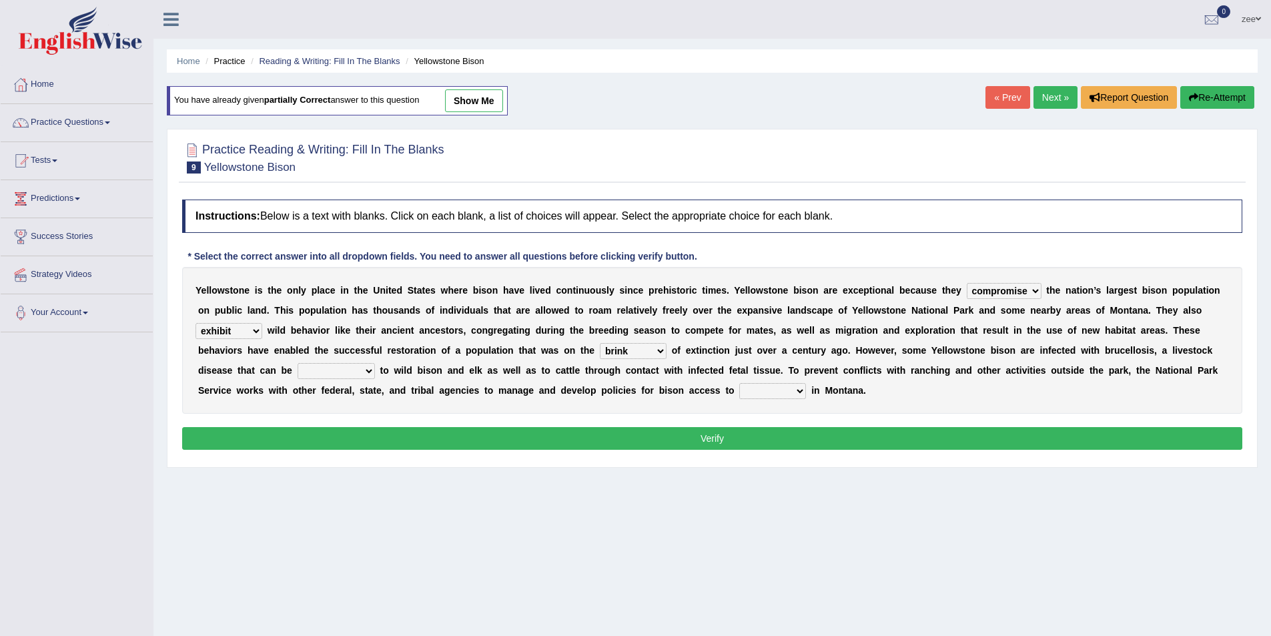
select select "transmitted"
click at [298, 363] on select "transplanted transported transgressed transmitted" at bounding box center [336, 371] width 77 height 16
click at [777, 398] on select "habitat habitat habitant food" at bounding box center [772, 391] width 67 height 16
select select "habitat"
click at [739, 383] on select "habitat habitat habitant food" at bounding box center [772, 391] width 67 height 16
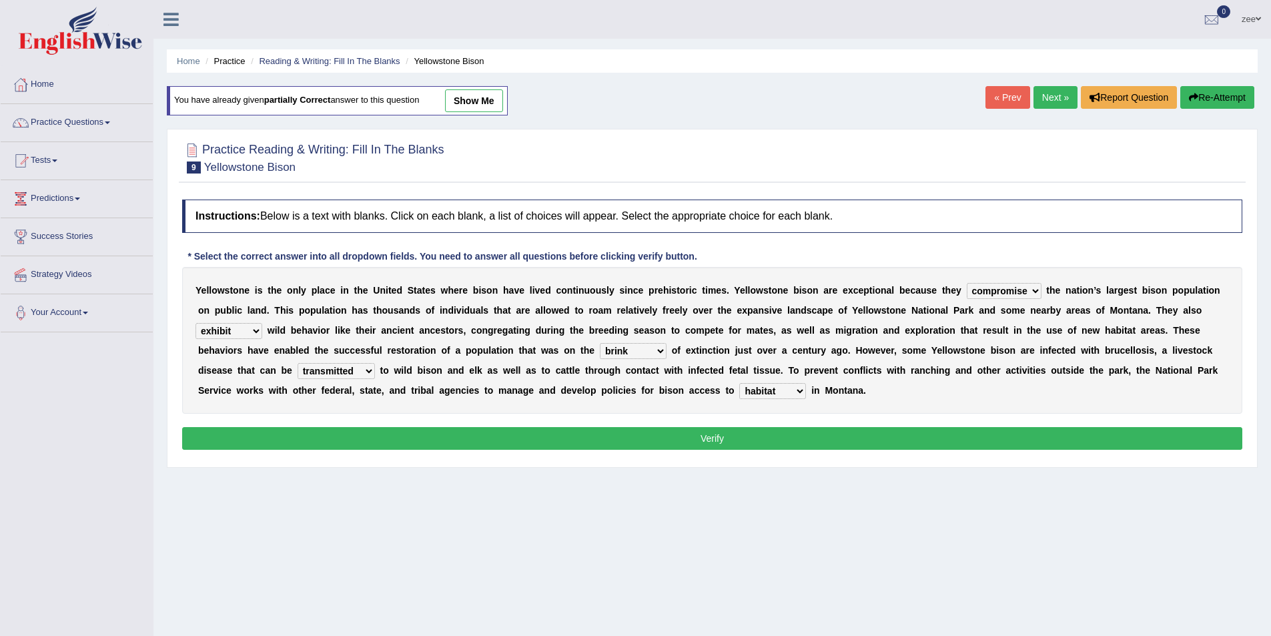
click at [780, 432] on button "Verify" at bounding box center [712, 438] width 1060 height 23
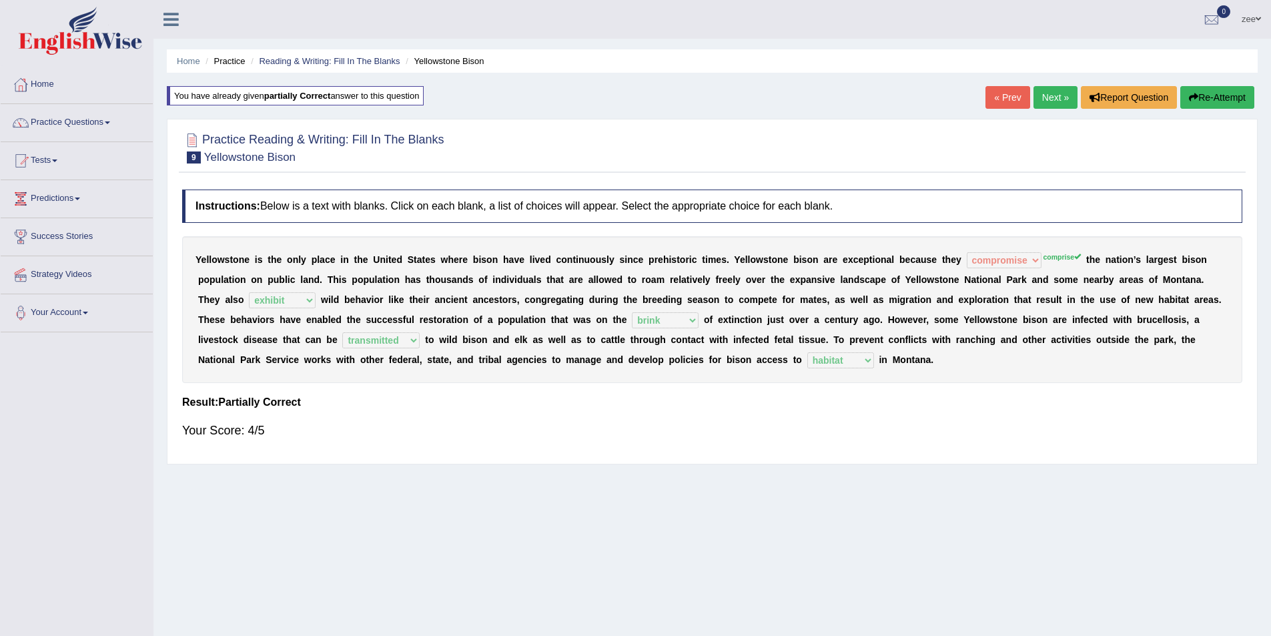
click at [1066, 91] on link "Next »" at bounding box center [1055, 97] width 44 height 23
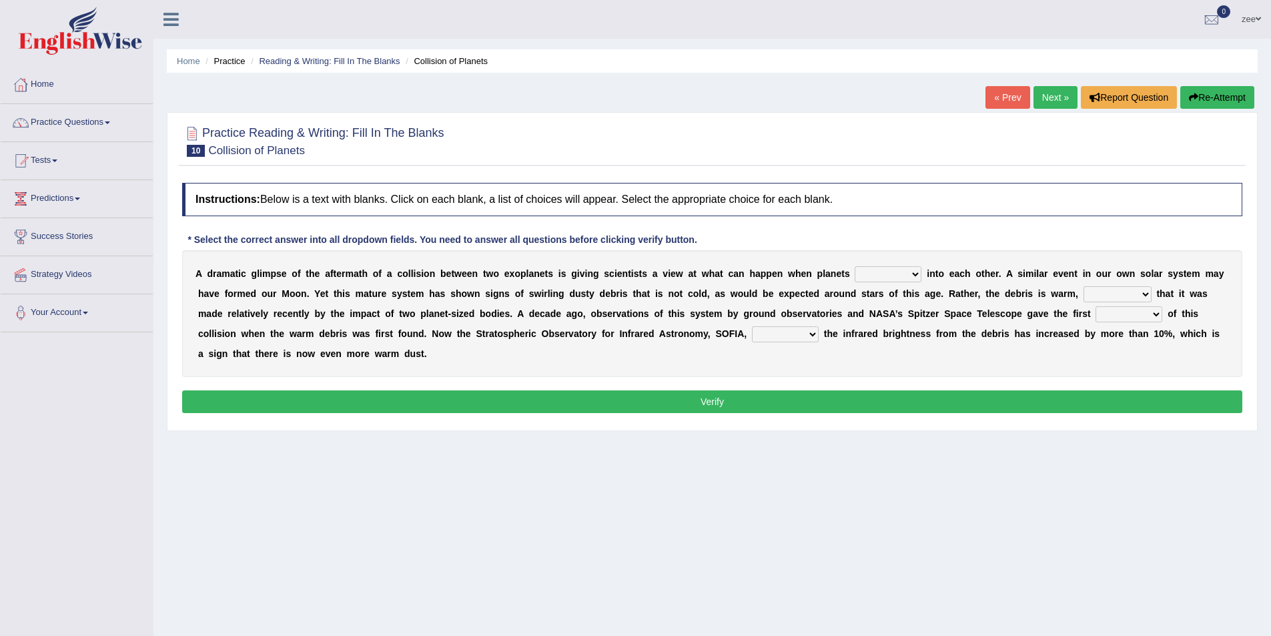
click at [901, 270] on select "crash explore roam implode" at bounding box center [888, 274] width 67 height 16
click at [1116, 296] on select "reinforcing sentencing forging conducing" at bounding box center [1118, 294] width 68 height 16
click at [801, 331] on select "concealed revealed repealed unsealed" at bounding box center [785, 334] width 67 height 16
click at [1094, 317] on b at bounding box center [1093, 313] width 5 height 11
click at [1110, 316] on select "pints faints hints taints" at bounding box center [1129, 314] width 67 height 16
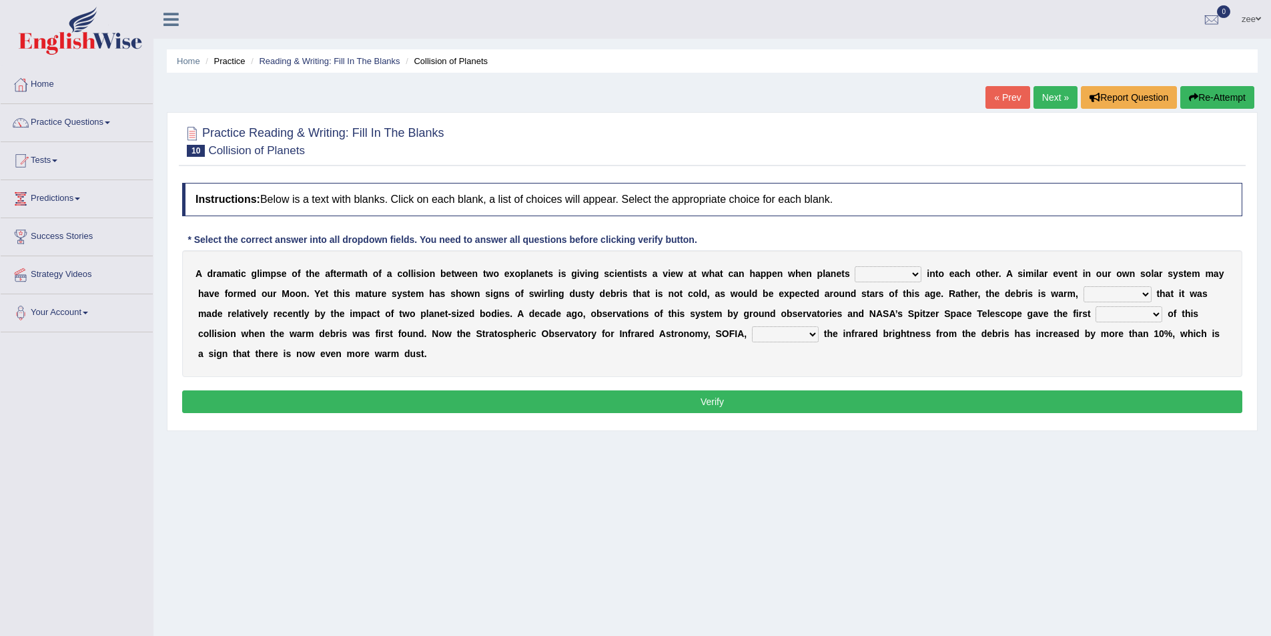
click at [928, 354] on div "A d r a m a t i c g l i m p s e o f t h e a f t e r m a t h o f a c o l l i s i…" at bounding box center [712, 313] width 1060 height 127
click at [913, 282] on select "crash explore roam implode" at bounding box center [888, 274] width 67 height 16
click at [855, 266] on select "crash explore roam implode" at bounding box center [888, 274] width 67 height 16
drag, startPoint x: 908, startPoint y: 272, endPoint x: 908, endPoint y: 281, distance: 8.7
click at [908, 272] on select "crash explore roam implode" at bounding box center [888, 274] width 67 height 16
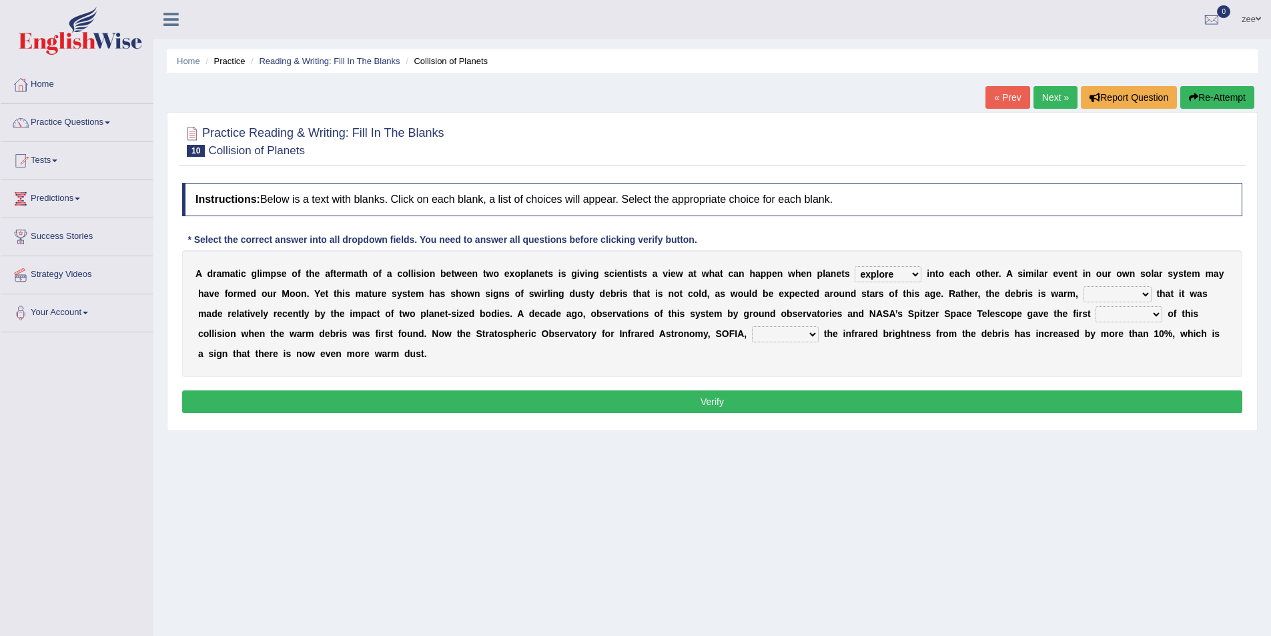
select select "crash"
click at [855, 266] on select "crash explore roam implode" at bounding box center [888, 274] width 67 height 16
click at [1123, 298] on select "reinforcing sentencing forging conducing" at bounding box center [1118, 294] width 68 height 16
select select "reinforcing"
click at [1084, 286] on select "reinforcing sentencing forging conducing" at bounding box center [1118, 294] width 68 height 16
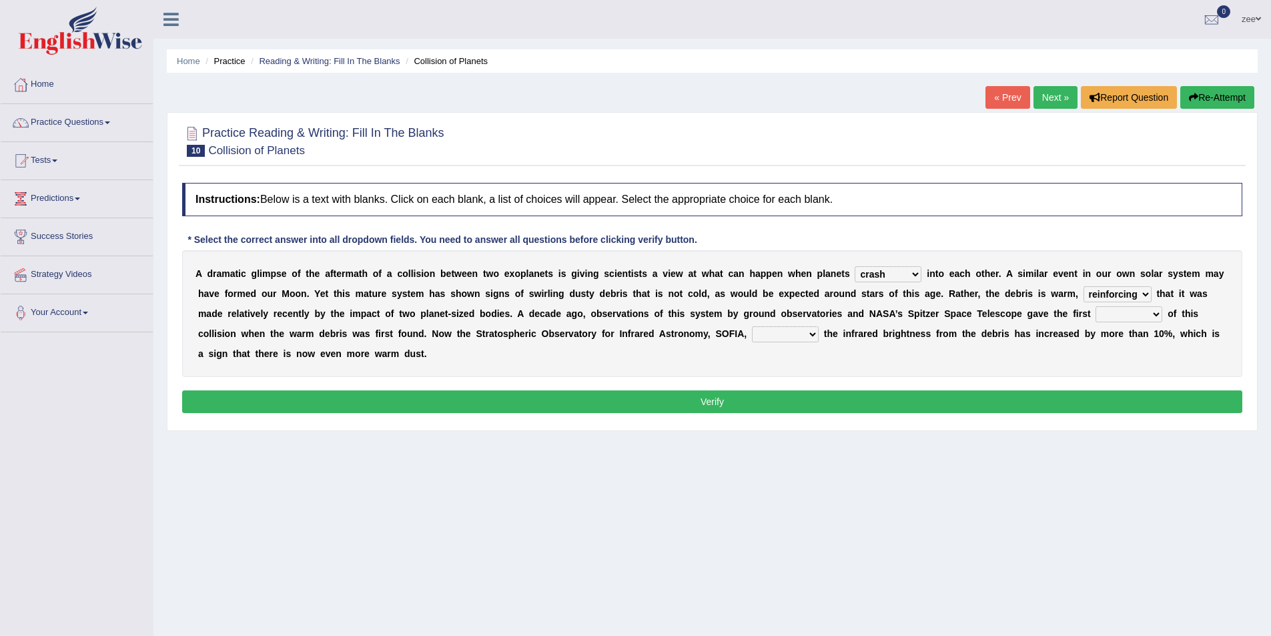
click at [1136, 318] on select "pints faints hints taints" at bounding box center [1129, 314] width 67 height 16
select select "hints"
click at [1096, 306] on select "pints faints hints taints" at bounding box center [1129, 314] width 67 height 16
click at [782, 334] on select "concealed revealed repealed unsealed" at bounding box center [785, 334] width 67 height 16
select select "revealed"
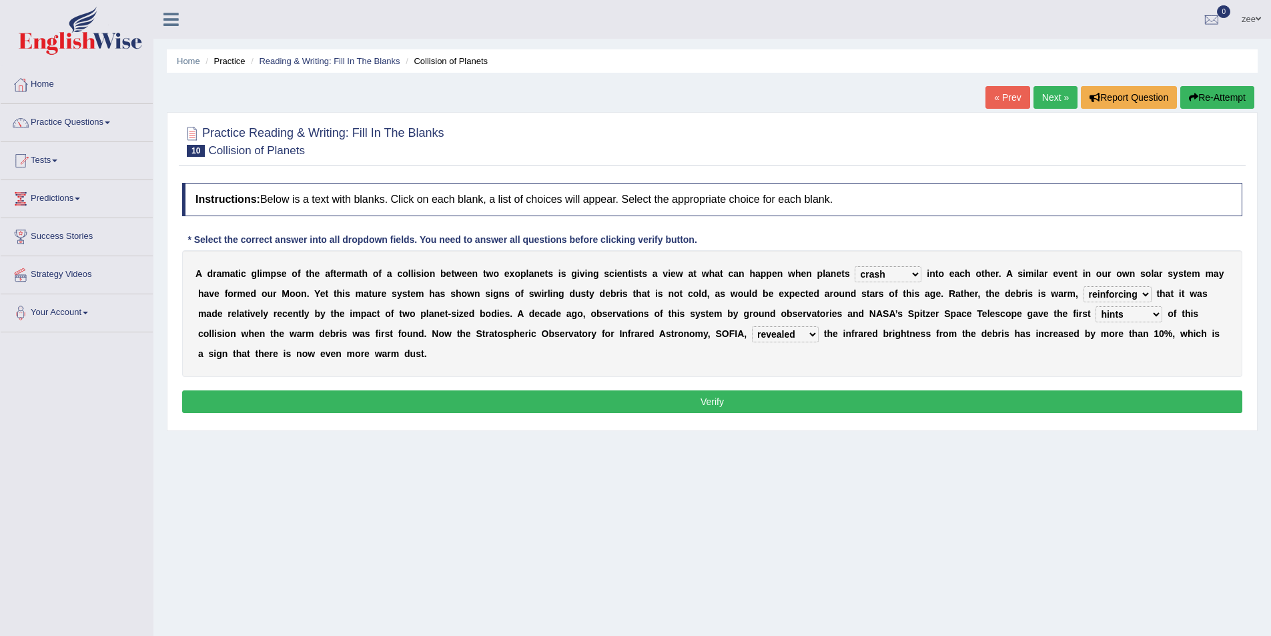
click at [752, 326] on select "concealed revealed repealed unsealed" at bounding box center [785, 334] width 67 height 16
click at [806, 386] on div "Instructions: Below is a text with blanks. Click on each blank, a list of choic…" at bounding box center [712, 300] width 1067 height 248
click at [801, 393] on button "Verify" at bounding box center [712, 401] width 1060 height 23
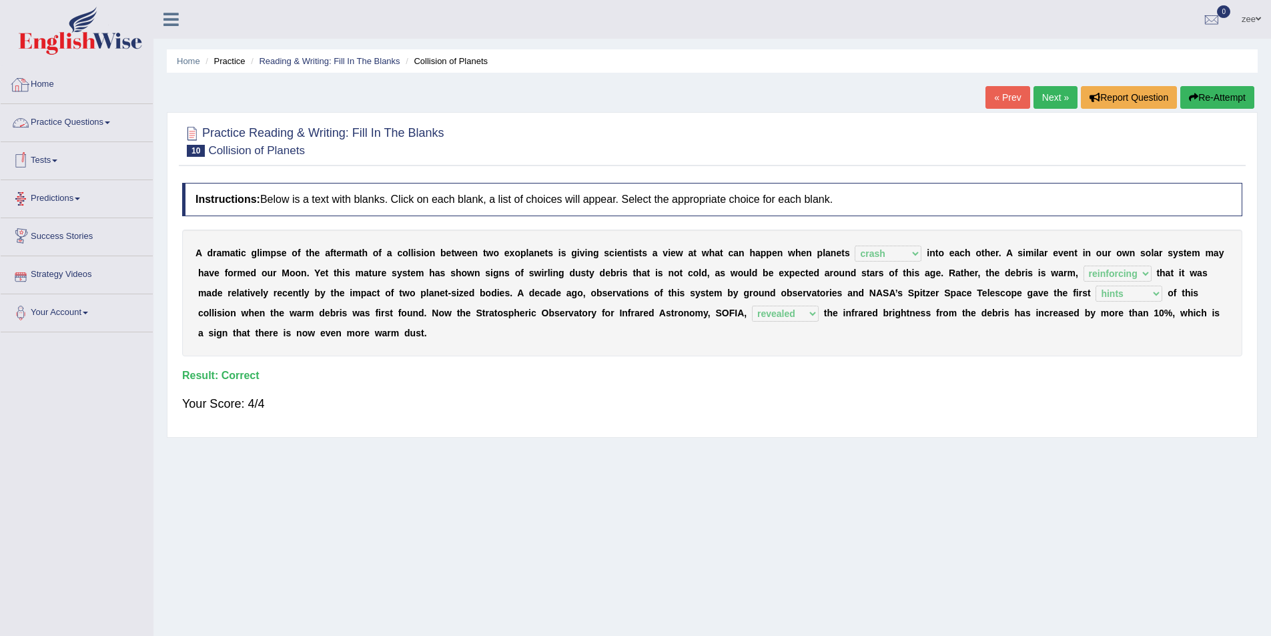
click at [883, 334] on div "A d r a m a t i c g l i m p s e o f t h e a f t e r m a t h o f a c o l l i s i…" at bounding box center [712, 293] width 1060 height 127
click at [1056, 93] on link "Next »" at bounding box center [1055, 97] width 44 height 23
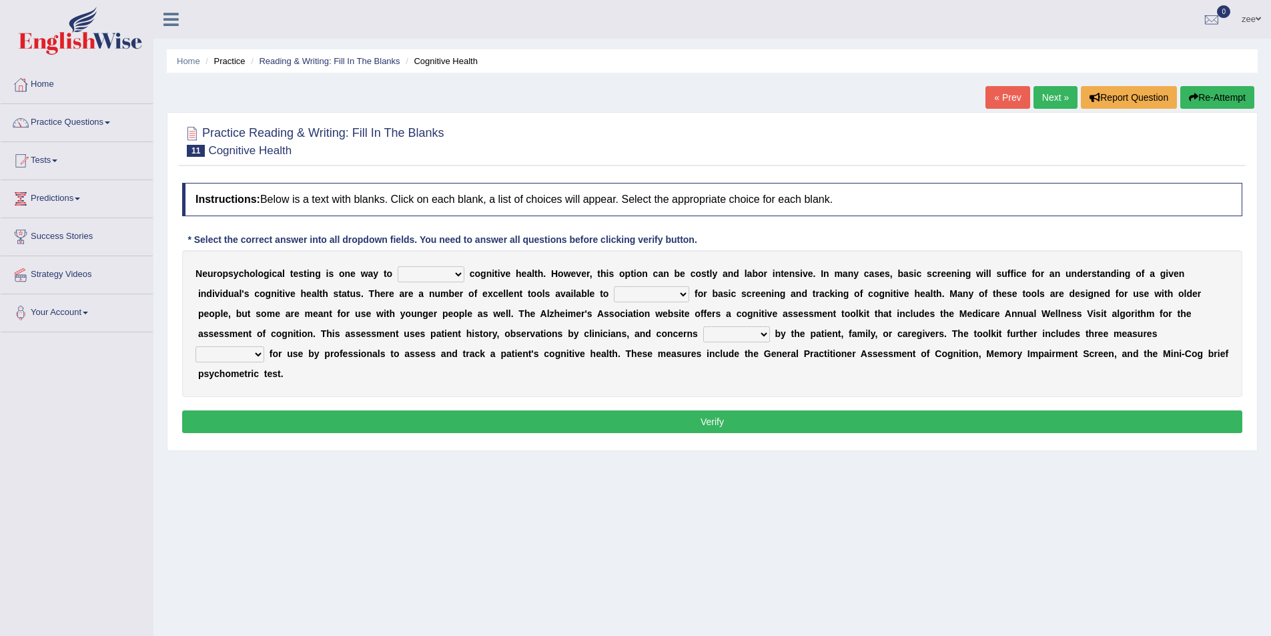
click at [444, 277] on select "obsess assess possess access" at bounding box center [431, 274] width 67 height 16
click at [448, 275] on select "obsess assess possess access" at bounding box center [431, 274] width 67 height 16
click at [436, 264] on div "N e u r o p s y c h o l o g i c a l t e s t i n g i s o n e w a y t o obsess as…" at bounding box center [712, 323] width 1060 height 147
click at [436, 274] on select "obsess assess possess access" at bounding box center [431, 274] width 67 height 16
select select "access"
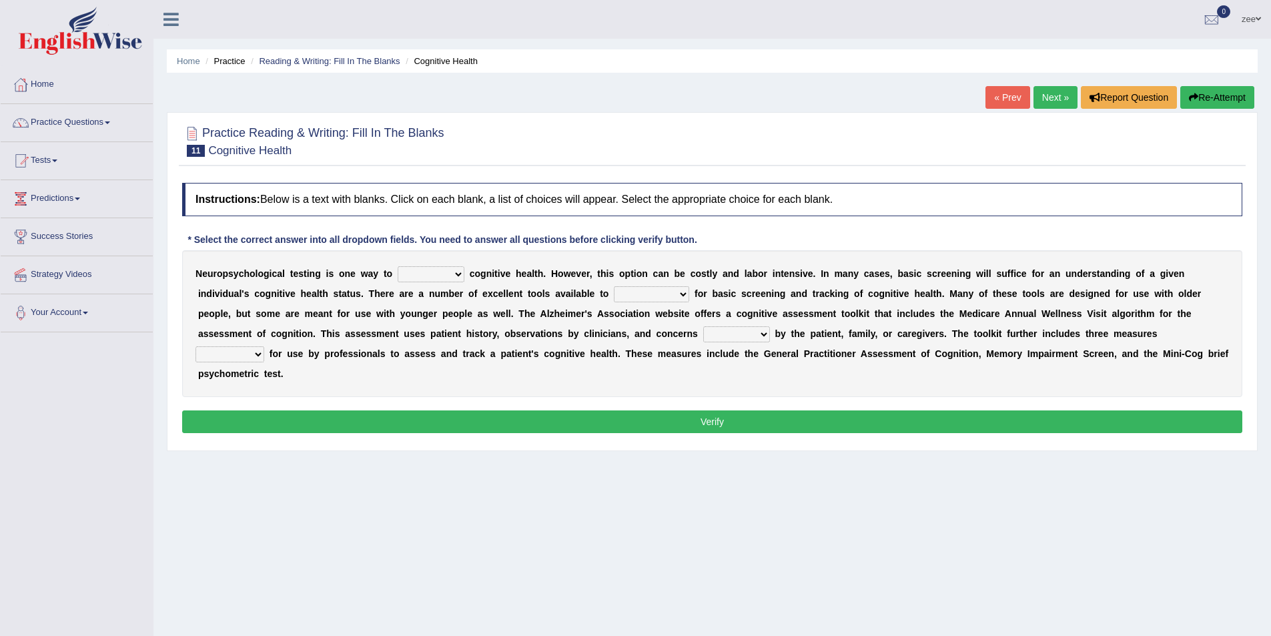
click at [398, 266] on select "obsess assess possess access" at bounding box center [431, 274] width 67 height 16
click at [640, 296] on select "stationers practitioners petitioners questioners" at bounding box center [651, 294] width 75 height 16
select select "practitioners"
click at [614, 286] on select "stationers practitioners petitioners questioners" at bounding box center [651, 294] width 75 height 16
click at [756, 338] on select "raised rising arising praised" at bounding box center [736, 334] width 67 height 16
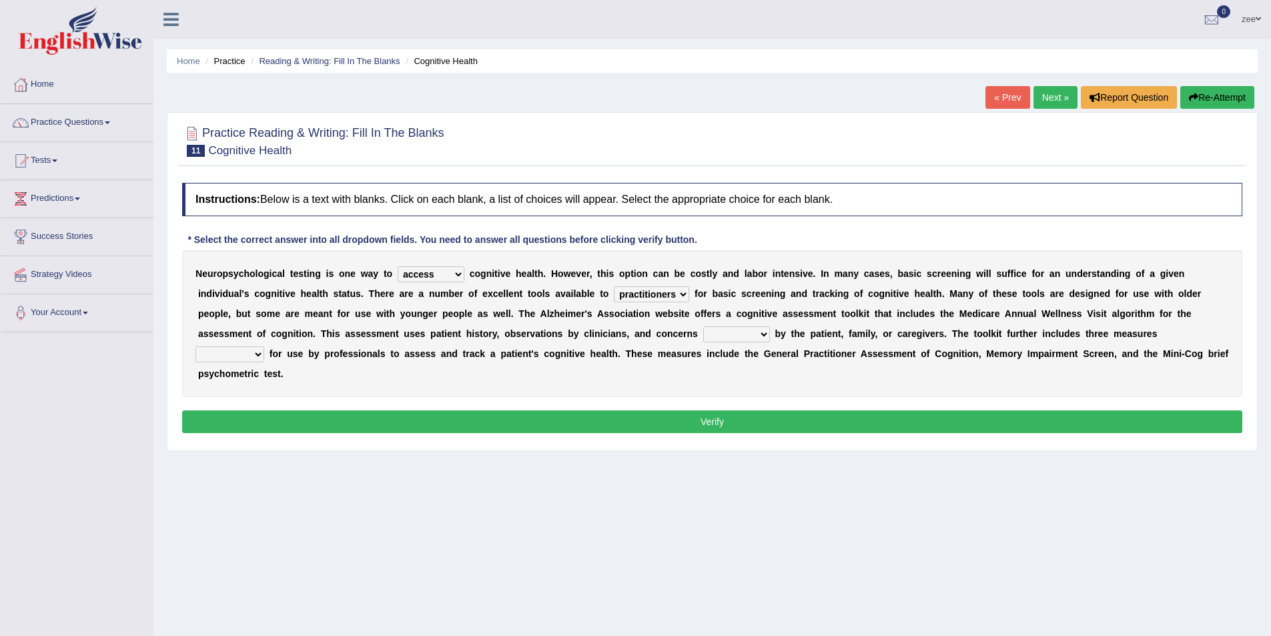
select select "raised"
click at [703, 326] on select "raised rising arising praised" at bounding box center [736, 334] width 67 height 16
click at [222, 352] on select "validated intimidated dilapidated antedated" at bounding box center [229, 354] width 69 height 16
select select "validated"
click at [195, 346] on select "validated intimidated dilapidated antedated" at bounding box center [229, 354] width 69 height 16
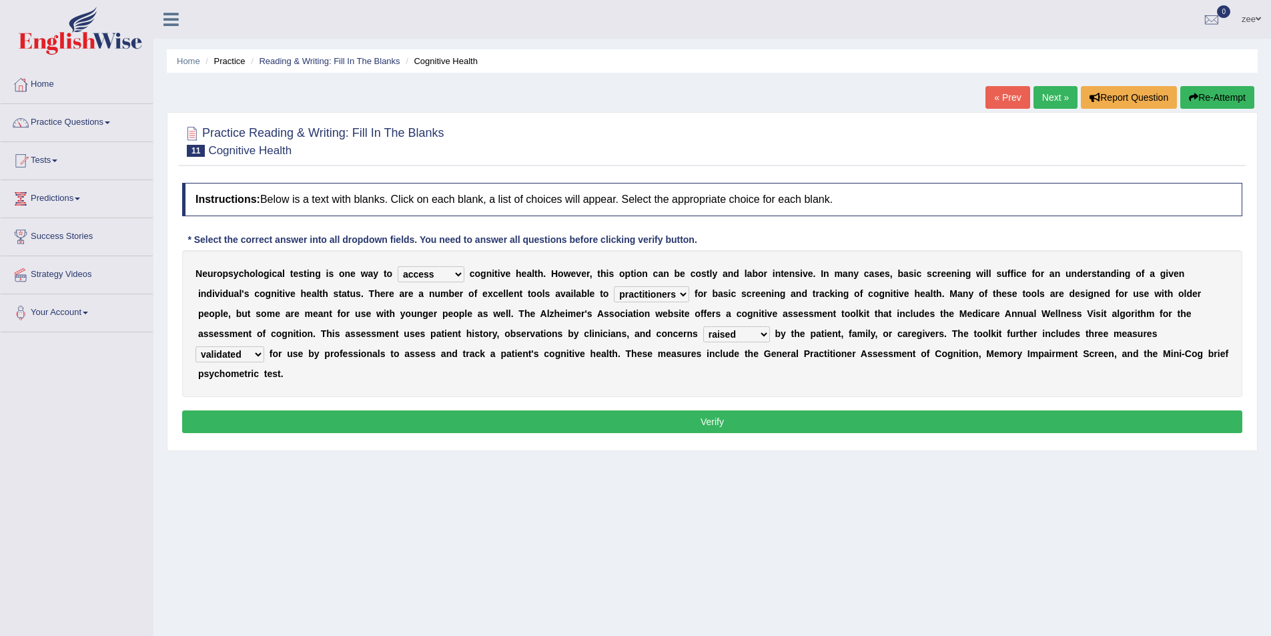
click at [271, 412] on button "Verify" at bounding box center [712, 421] width 1060 height 23
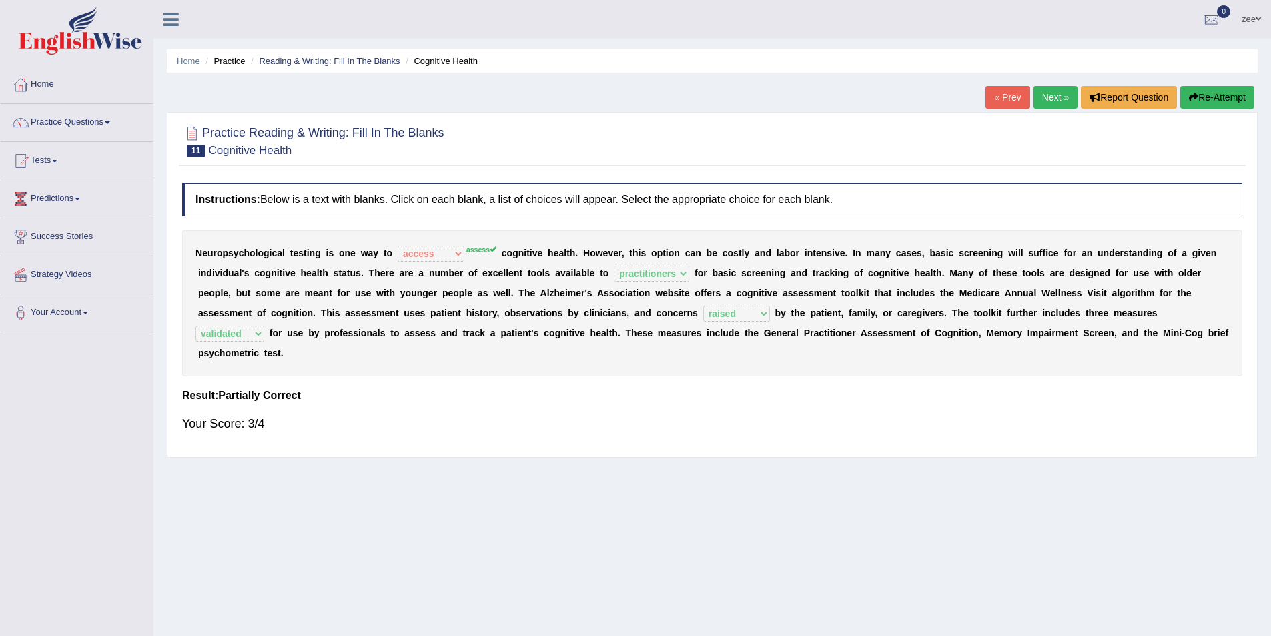
click at [1226, 108] on button "Re-Attempt" at bounding box center [1217, 97] width 74 height 23
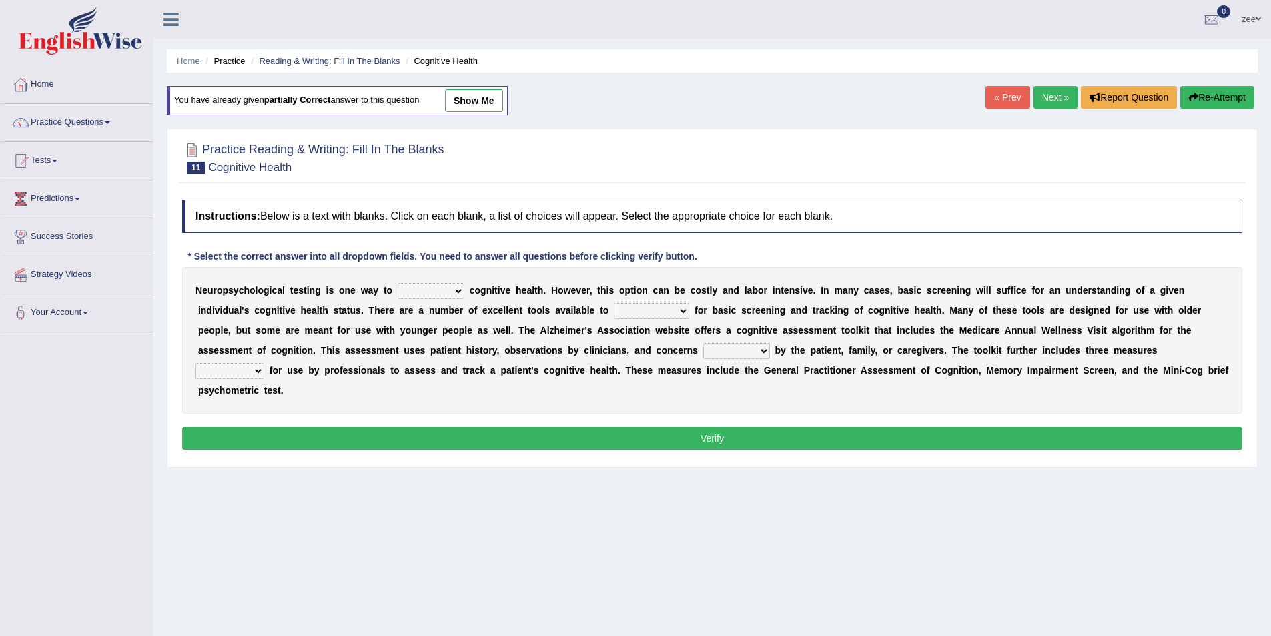
select select "assess"
click at [398, 283] on select "obsess assess possess access" at bounding box center [431, 291] width 67 height 16
click at [648, 312] on select "stationers practitioners petitioners questioners" at bounding box center [651, 311] width 75 height 16
select select "practitioners"
click at [614, 303] on select "stationers practitioners petitioners questioners" at bounding box center [651, 311] width 75 height 16
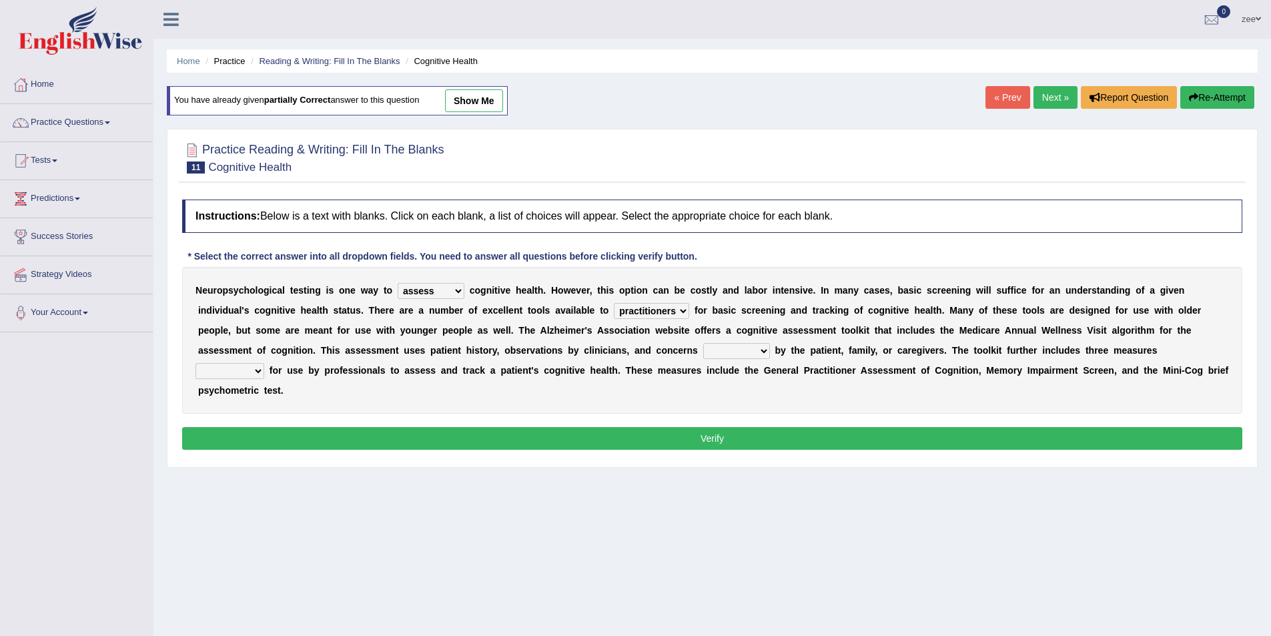
click at [696, 342] on div "N e u r o p s y c h o l o g i c a l t e s t i n g i s o n e w a y t o obsess as…" at bounding box center [712, 340] width 1060 height 147
drag, startPoint x: 715, startPoint y: 344, endPoint x: 726, endPoint y: 353, distance: 13.8
click at [715, 344] on select "raised rising arising praised" at bounding box center [736, 351] width 67 height 16
select select "raised"
click at [703, 343] on select "raised rising arising praised" at bounding box center [736, 351] width 67 height 16
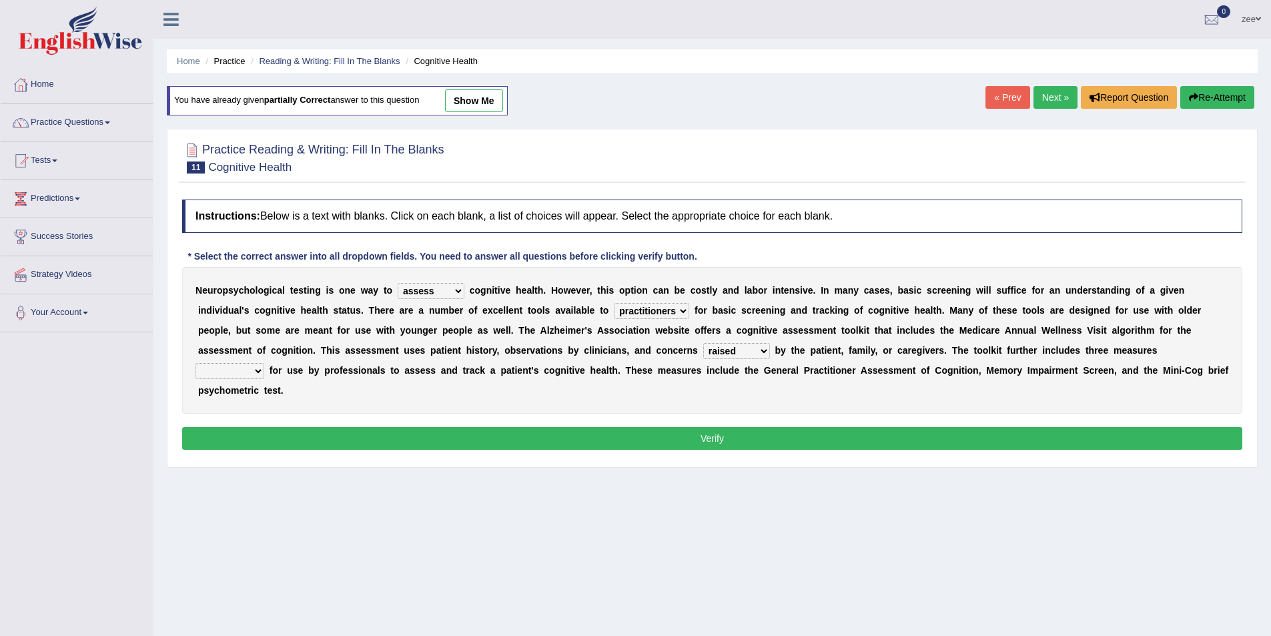
click at [258, 390] on b "c" at bounding box center [256, 390] width 5 height 11
click at [236, 368] on select "validated intimidated dilapidated antedated" at bounding box center [229, 371] width 69 height 16
select select "validated"
click at [195, 363] on select "validated intimidated dilapidated antedated" at bounding box center [229, 371] width 69 height 16
click at [269, 427] on button "Verify" at bounding box center [712, 438] width 1060 height 23
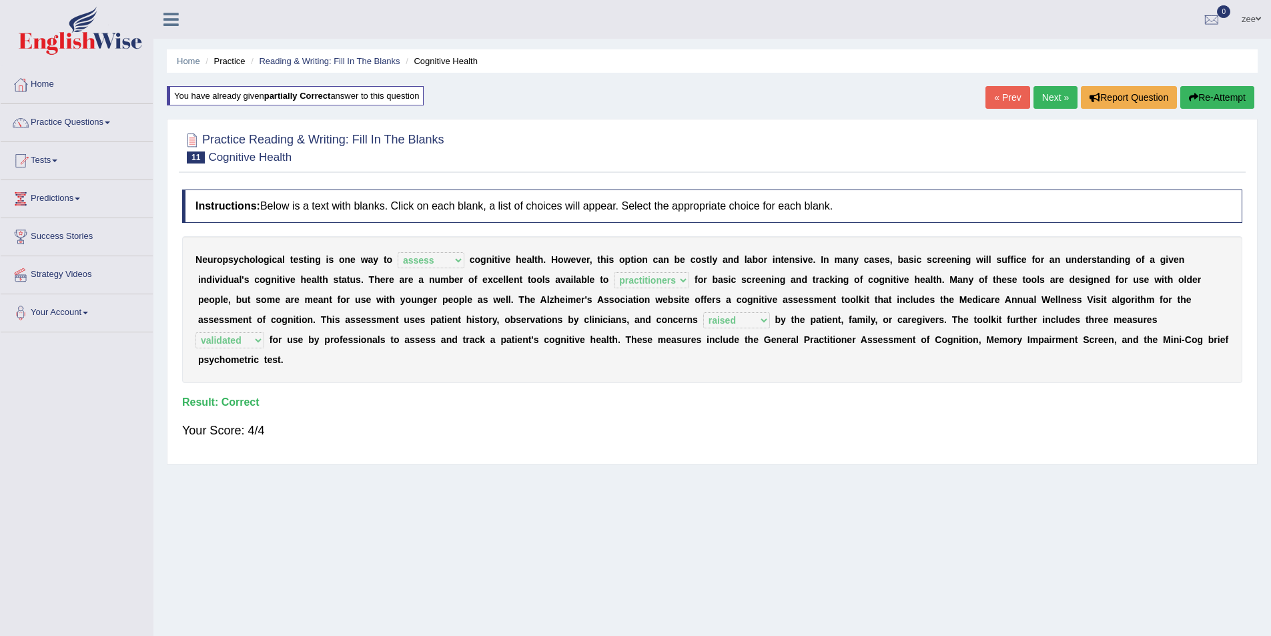
click at [1048, 107] on link "Next »" at bounding box center [1055, 97] width 44 height 23
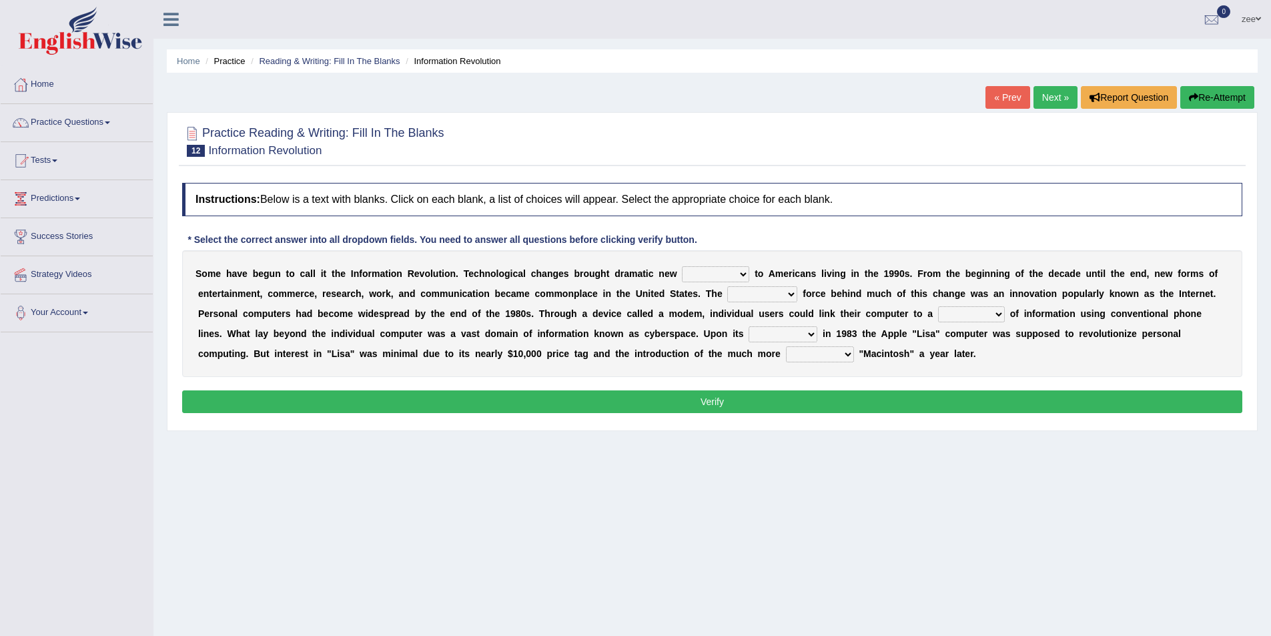
click at [737, 272] on select "challenges puzzles options confusion" at bounding box center [715, 274] width 67 height 16
click at [682, 266] on select "challenges puzzles options confusion" at bounding box center [715, 274] width 67 height 16
click at [738, 272] on select "challenges puzzles options confusion" at bounding box center [715, 274] width 67 height 16
select select "options"
click at [682, 266] on select "challenges puzzles options confusion" at bounding box center [715, 274] width 67 height 16
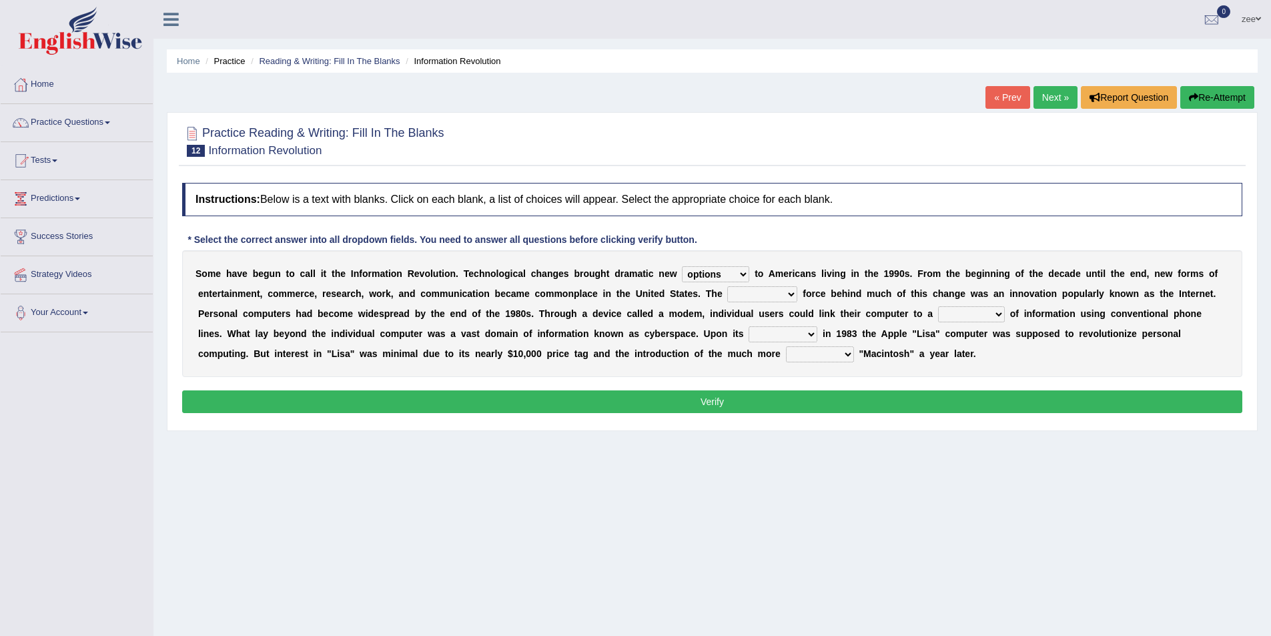
click at [751, 295] on select "unremitting uninspiring driving insinuating" at bounding box center [762, 294] width 70 height 16
select select "driving"
click at [727, 286] on select "unremitting uninspiring driving insinuating" at bounding box center [762, 294] width 70 height 16
click at [993, 315] on select "magnitude bulk wealth volume" at bounding box center [971, 314] width 67 height 16
select select "volume"
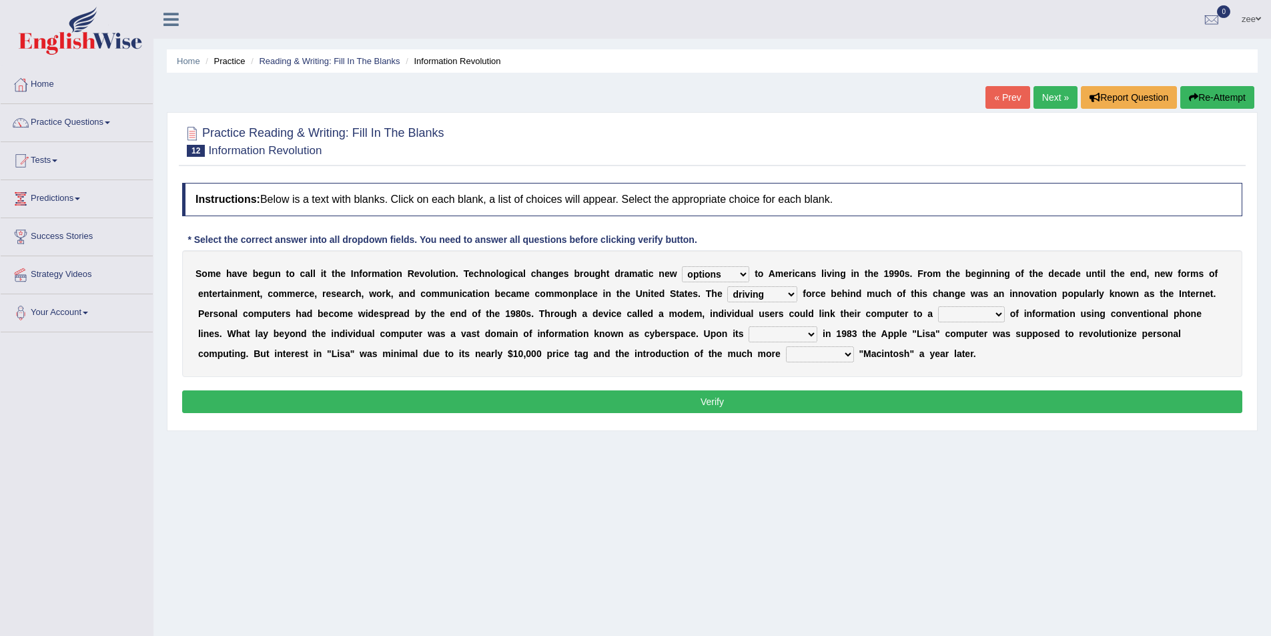
click at [938, 306] on select "magnitude bulk wealth volume" at bounding box center [971, 314] width 67 height 16
click at [795, 338] on select "relief release publication emission" at bounding box center [783, 334] width 69 height 16
select select "release"
click at [749, 326] on select "relief release publication emission" at bounding box center [783, 334] width 69 height 16
click at [806, 352] on select "convenient affordable advanced formidable" at bounding box center [820, 354] width 68 height 16
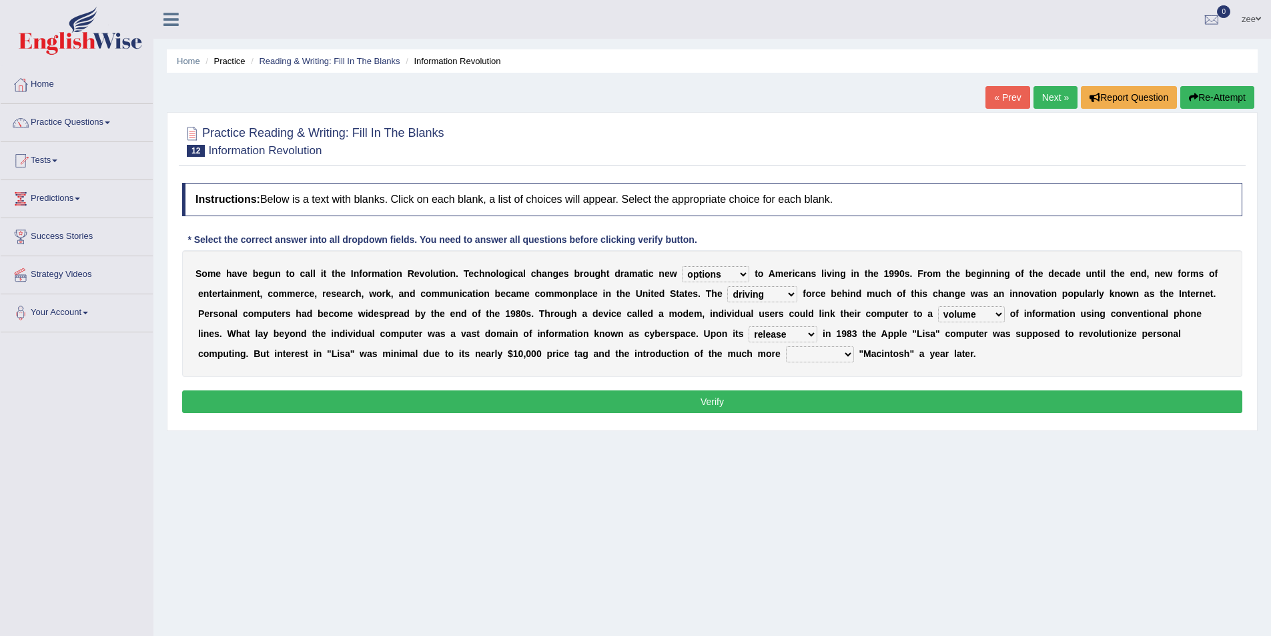
select select "advanced"
click at [786, 346] on select "convenient affordable advanced formidable" at bounding box center [820, 354] width 68 height 16
click at [837, 404] on button "Verify" at bounding box center [712, 401] width 1060 height 23
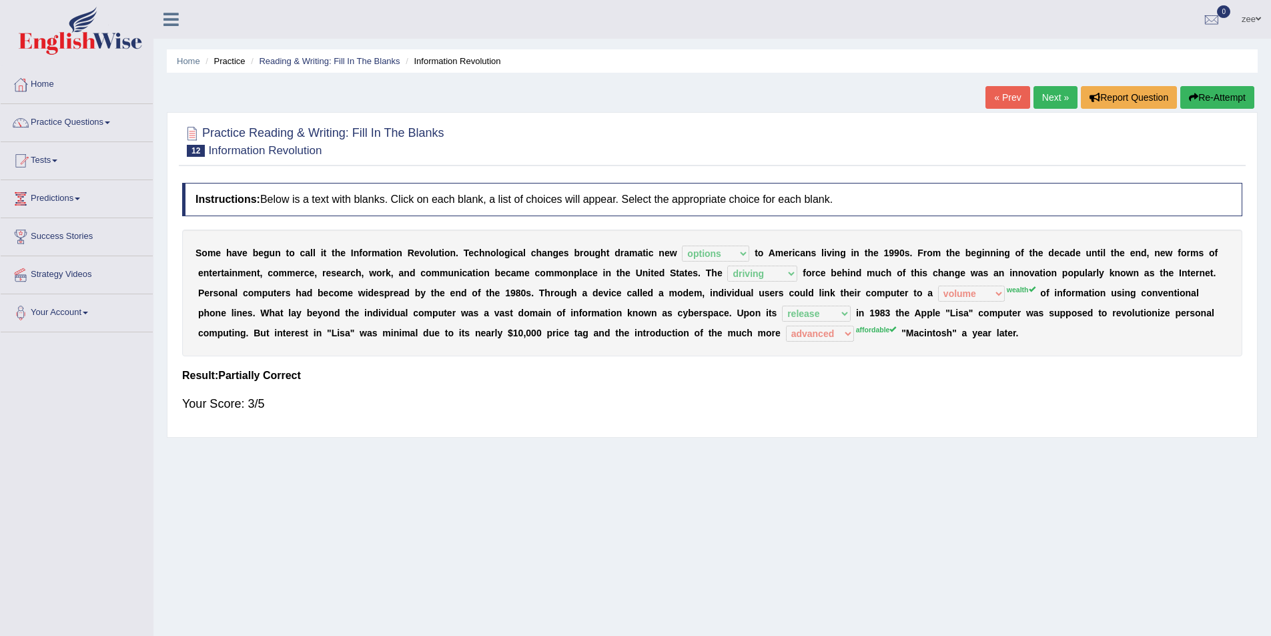
click at [1202, 103] on button "Re-Attempt" at bounding box center [1217, 97] width 74 height 23
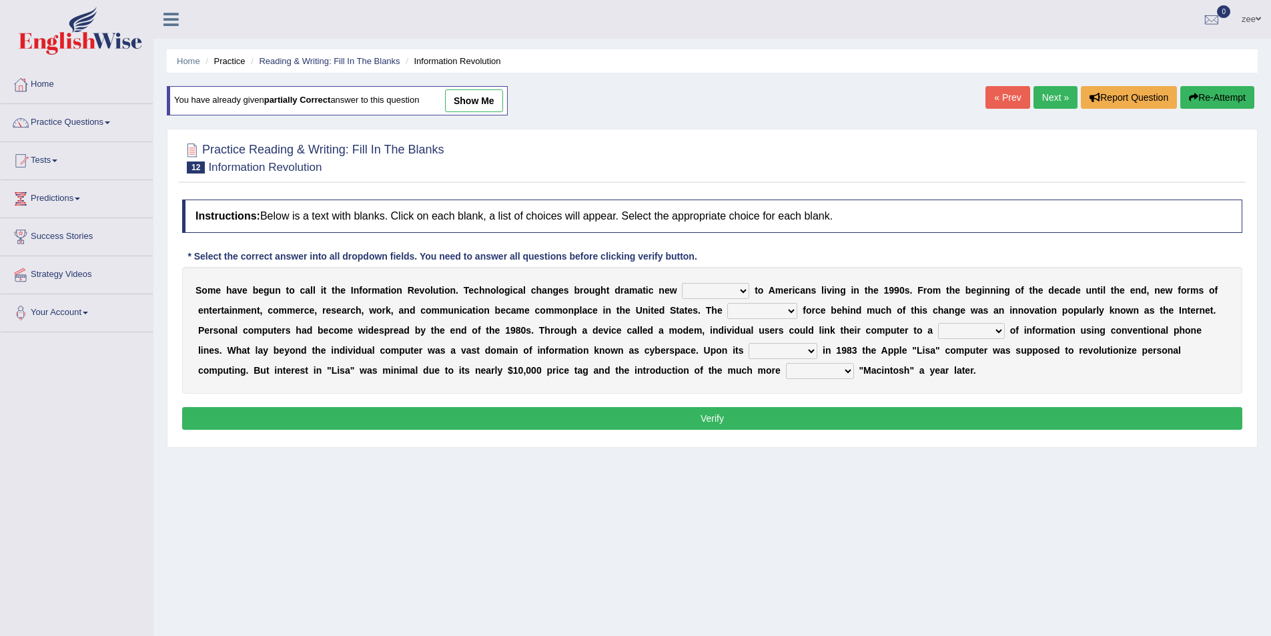
click at [731, 296] on select "challenges puzzles options confusion" at bounding box center [715, 291] width 67 height 16
select select "options"
click at [682, 283] on select "challenges puzzles options confusion" at bounding box center [715, 291] width 67 height 16
click at [777, 317] on select "unremitting uninspiring driving insinuating" at bounding box center [762, 311] width 70 height 16
select select "driving"
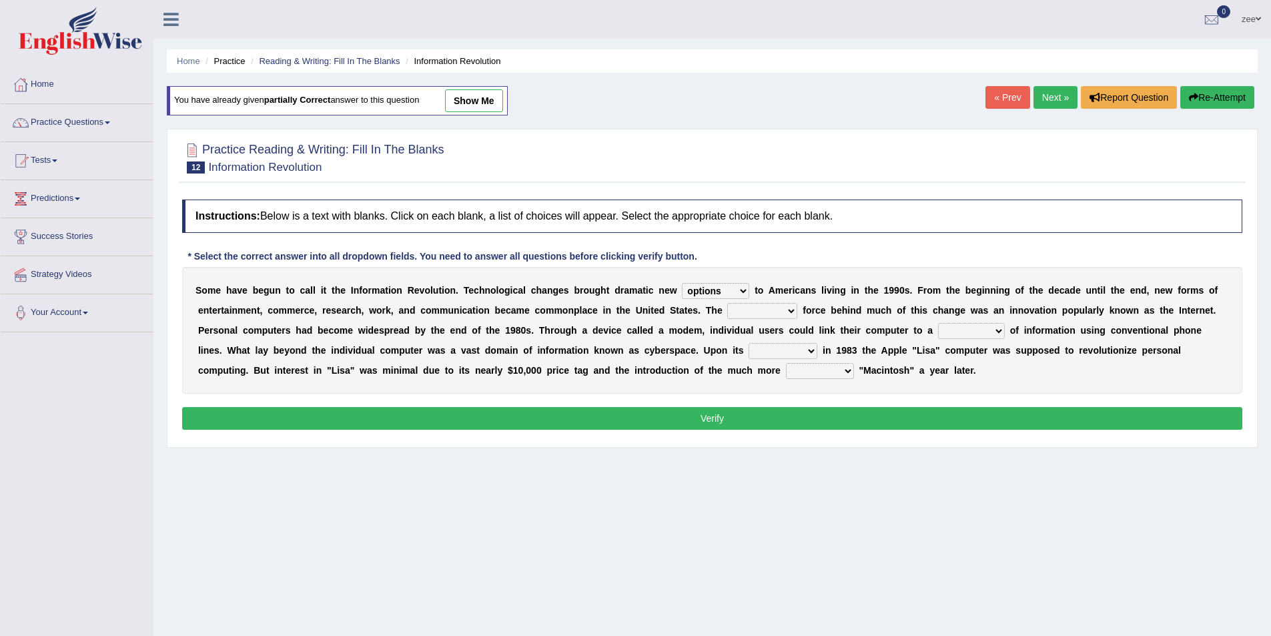
click at [727, 303] on select "unremitting uninspiring driving insinuating" at bounding box center [762, 311] width 70 height 16
click at [1000, 330] on select "magnitude bulk wealth volume" at bounding box center [971, 331] width 67 height 16
click at [814, 348] on select "relief release publication emission" at bounding box center [783, 351] width 69 height 16
select select "release"
click at [749, 343] on select "relief release publication emission" at bounding box center [783, 351] width 69 height 16
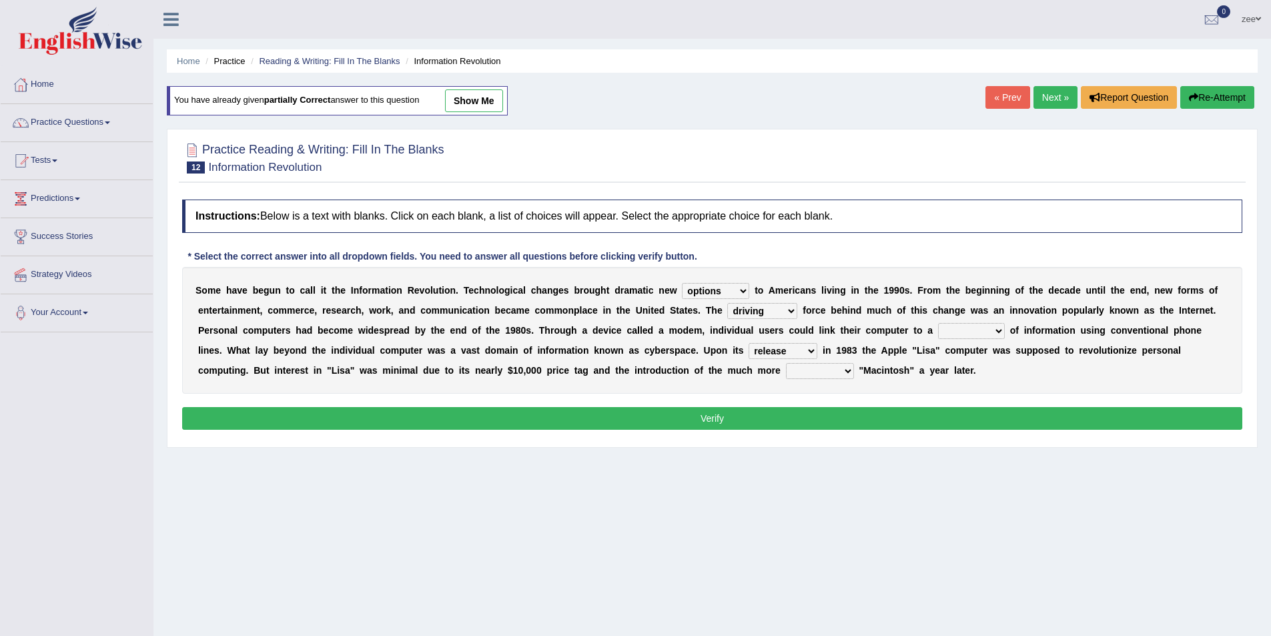
click at [819, 372] on select "convenient affordable advanced formidable" at bounding box center [820, 371] width 68 height 16
select select "affordable"
click at [786, 363] on select "convenient affordable advanced formidable" at bounding box center [820, 371] width 68 height 16
click at [958, 317] on div "S o m e h a v e b e g u n t o c a l l i t t h e I n f o r m a t i o n R e v o l…" at bounding box center [712, 330] width 1060 height 127
click at [958, 326] on select "magnitude bulk wealth volume" at bounding box center [971, 331] width 67 height 16
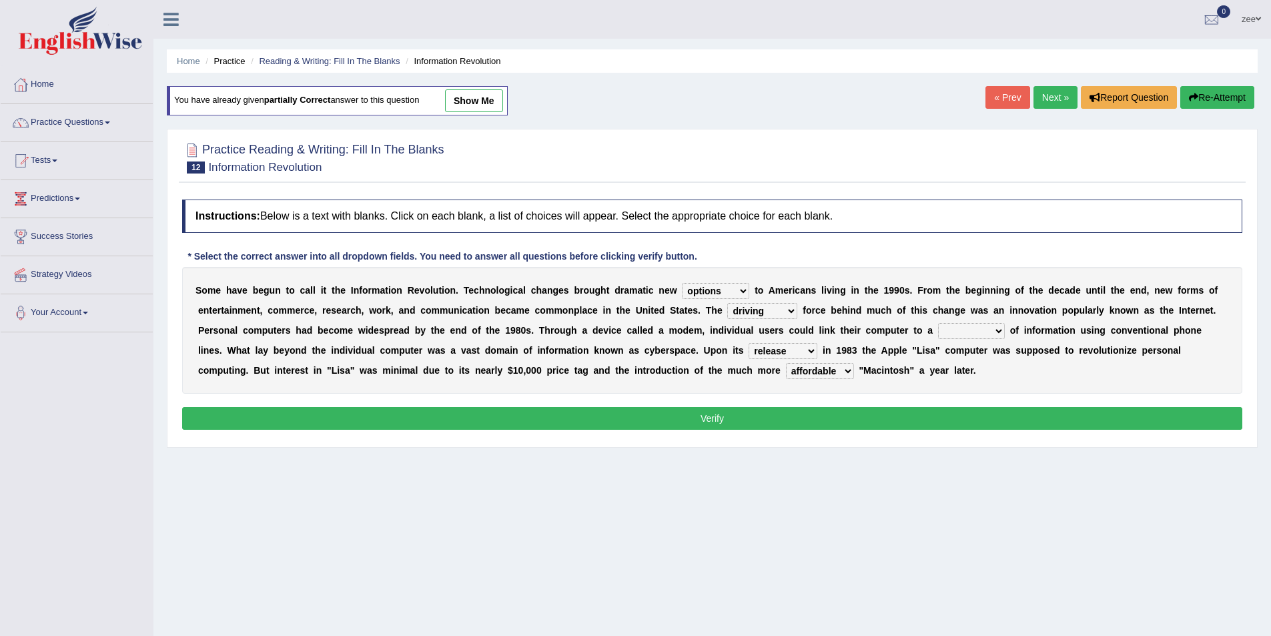
select select "wealth"
click at [938, 323] on select "magnitude bulk wealth volume" at bounding box center [971, 331] width 67 height 16
click at [942, 417] on button "Verify" at bounding box center [712, 418] width 1060 height 23
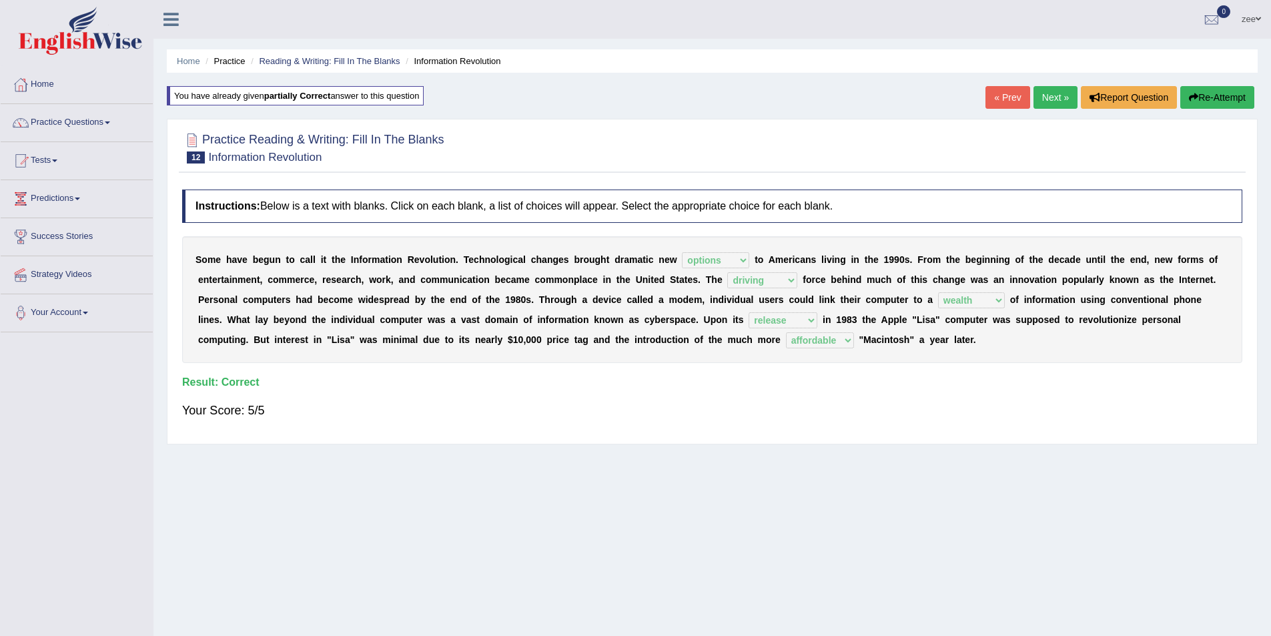
click at [1068, 95] on link "Next »" at bounding box center [1055, 97] width 44 height 23
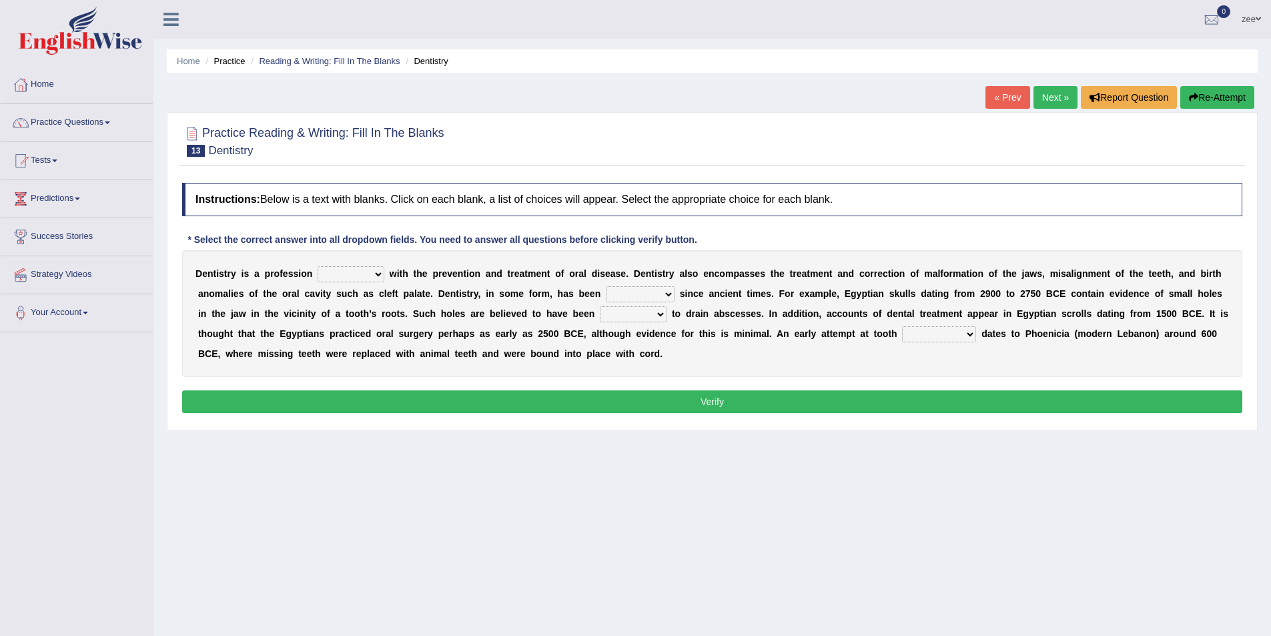
click at [356, 273] on select "agreed dealt concerned taken" at bounding box center [351, 274] width 67 height 16
select select "concerned"
click at [318, 266] on select "agreed dealt concerned taken" at bounding box center [351, 274] width 67 height 16
click at [623, 293] on select "criticized replaced practiced abandoned" at bounding box center [640, 294] width 69 height 16
click at [657, 287] on select "criticized replaced practiced abandoned" at bounding box center [640, 294] width 69 height 16
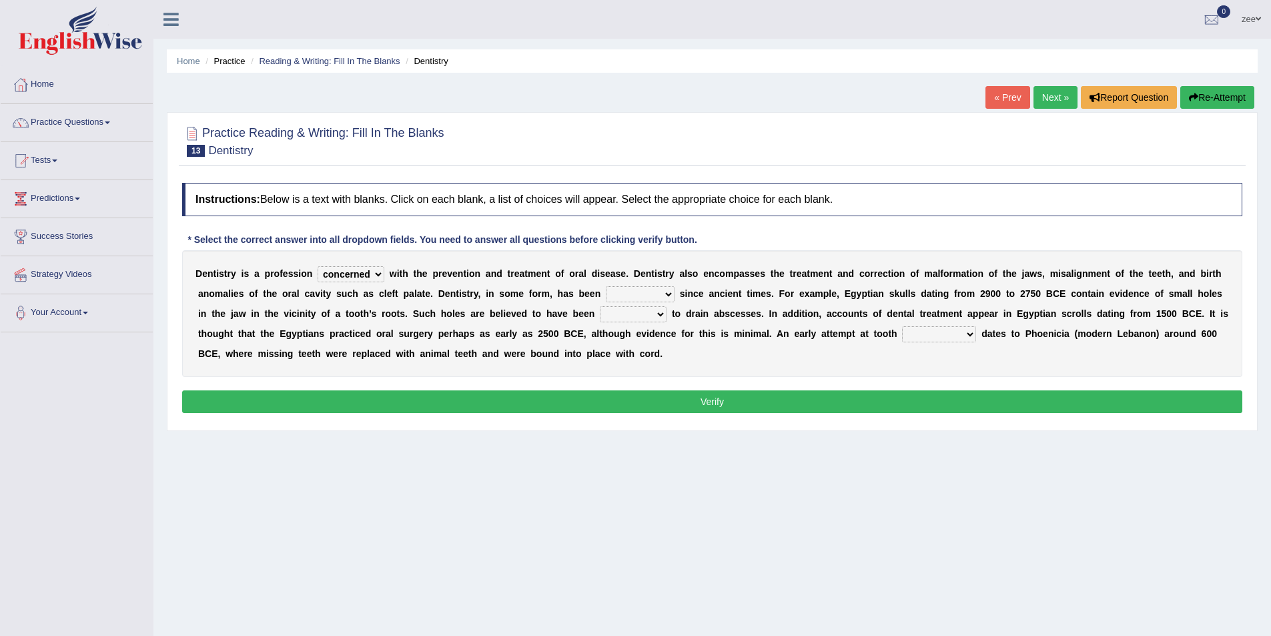
click at [633, 291] on select "criticized replaced practiced abandoned" at bounding box center [640, 294] width 69 height 16
select select "practiced"
click at [606, 286] on select "criticized replaced practiced abandoned" at bounding box center [640, 294] width 69 height 16
click at [649, 312] on select "fluctuated laminated drilled sealed" at bounding box center [633, 314] width 67 height 16
select select "drilled"
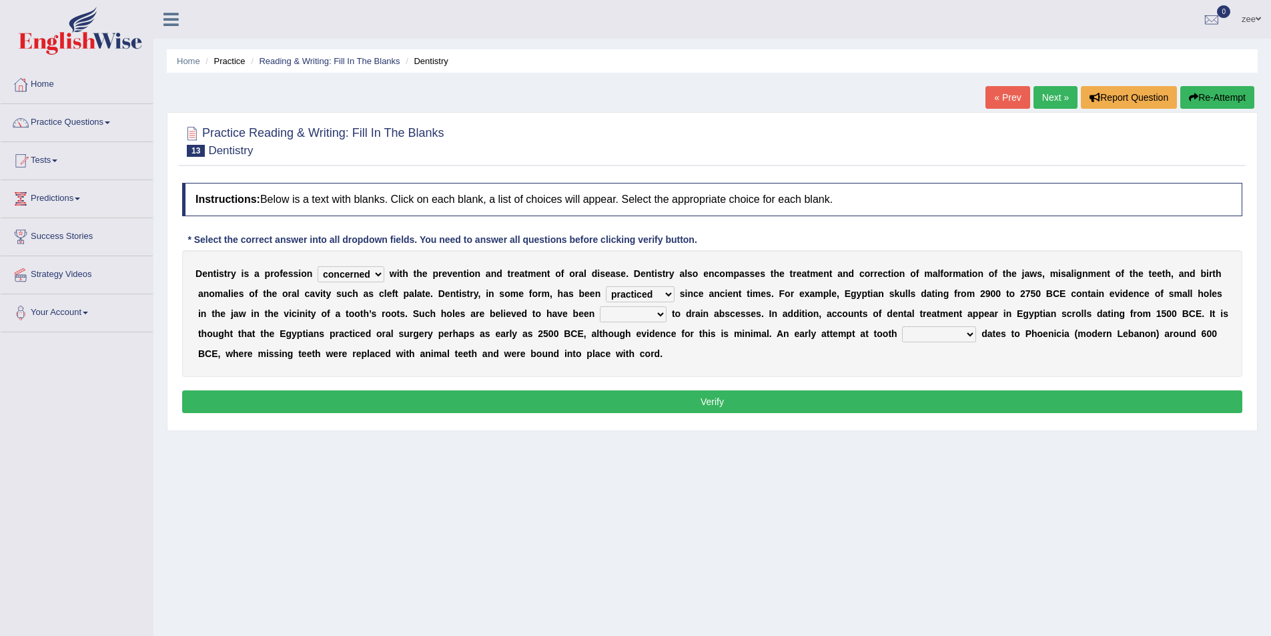
click at [600, 306] on select "fluctuated laminated drilled sealed" at bounding box center [633, 314] width 67 height 16
click at [957, 339] on select "reparation sacrament restitution replacement" at bounding box center [939, 334] width 74 height 16
click at [902, 326] on select "reparation sacrament restitution replacement" at bounding box center [939, 334] width 74 height 16
click at [957, 336] on select "reparation sacrament restitution replacement" at bounding box center [939, 334] width 74 height 16
select select "replacement"
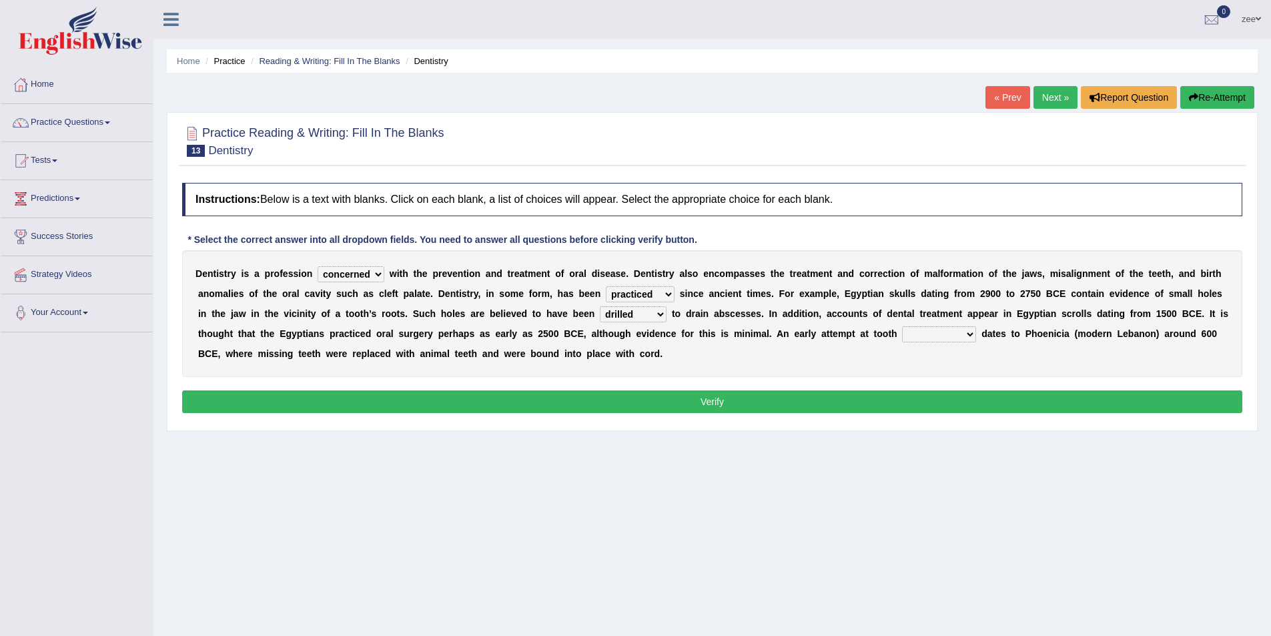
click at [902, 326] on select "reparation sacrament restitution replacement" at bounding box center [939, 334] width 74 height 16
click at [891, 404] on button "Verify" at bounding box center [712, 401] width 1060 height 23
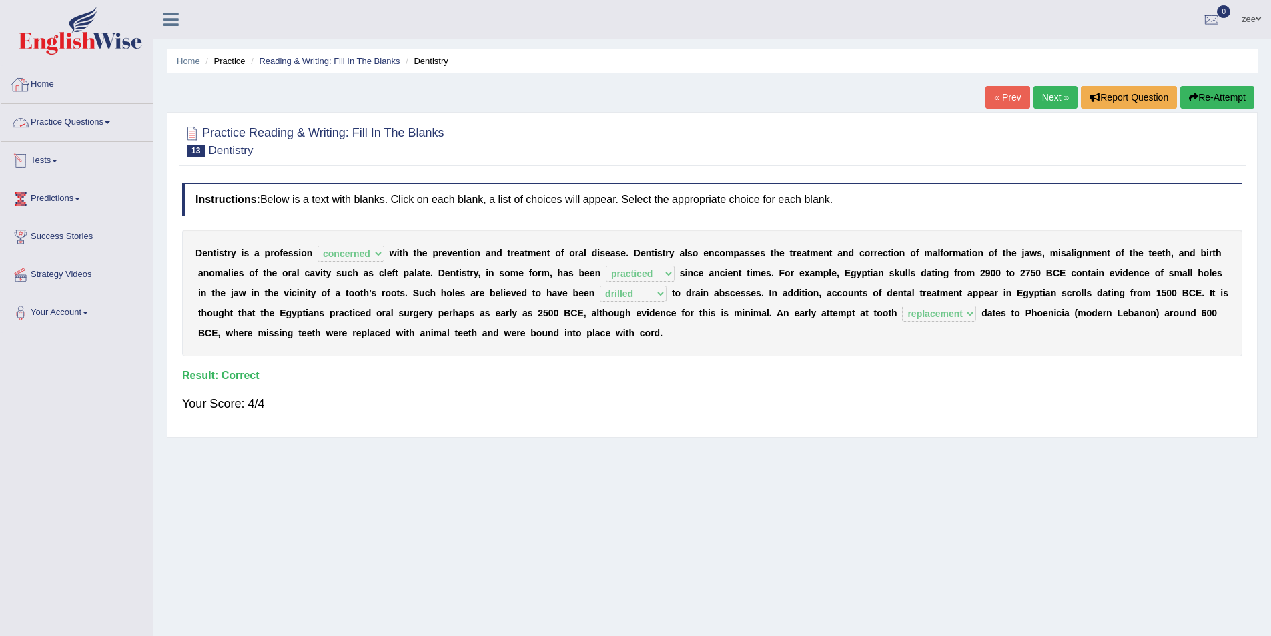
click at [66, 94] on link "Home" at bounding box center [77, 82] width 152 height 33
